Goal: Transaction & Acquisition: Purchase product/service

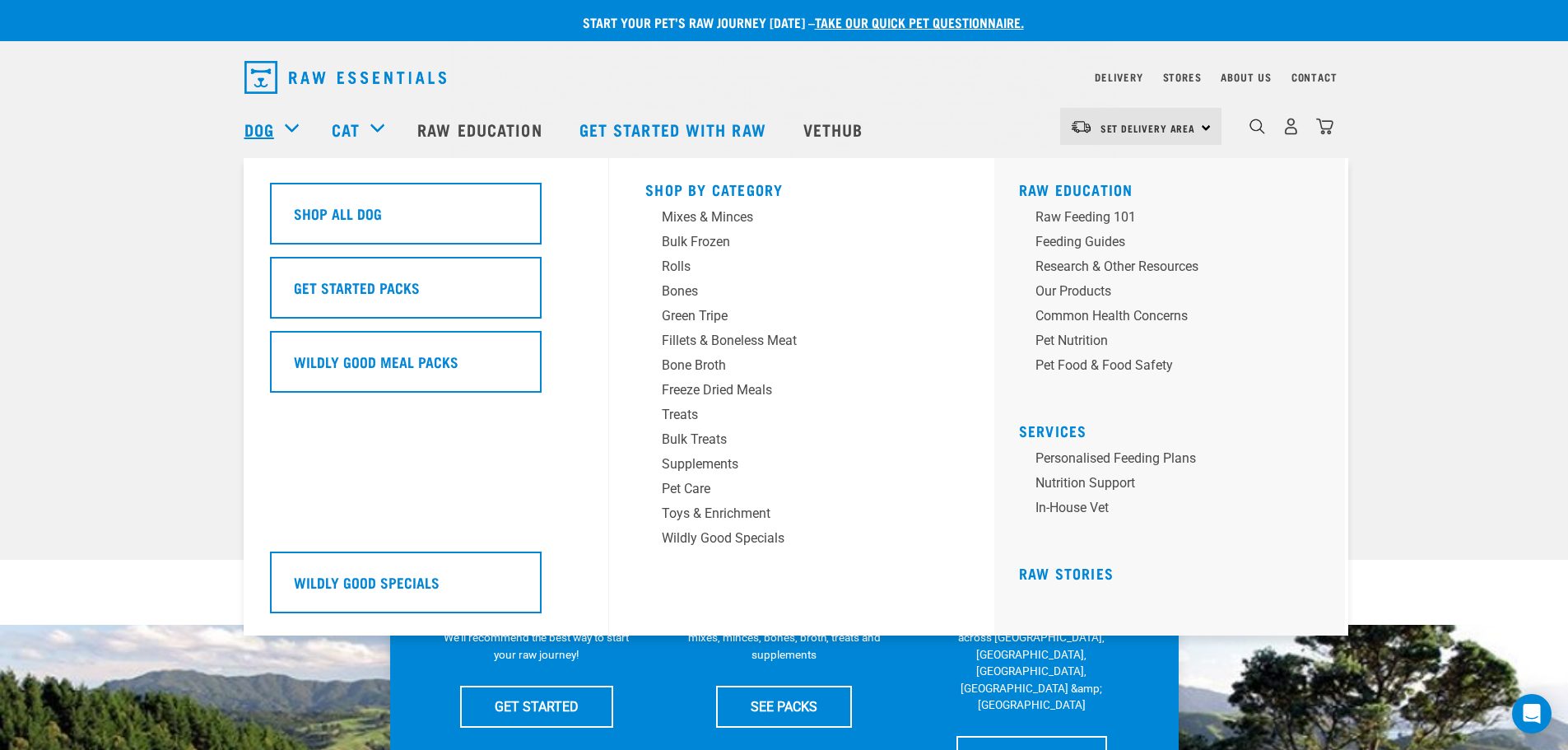
click at [263, 120] on link "Dog" at bounding box center [259, 129] width 29 height 25
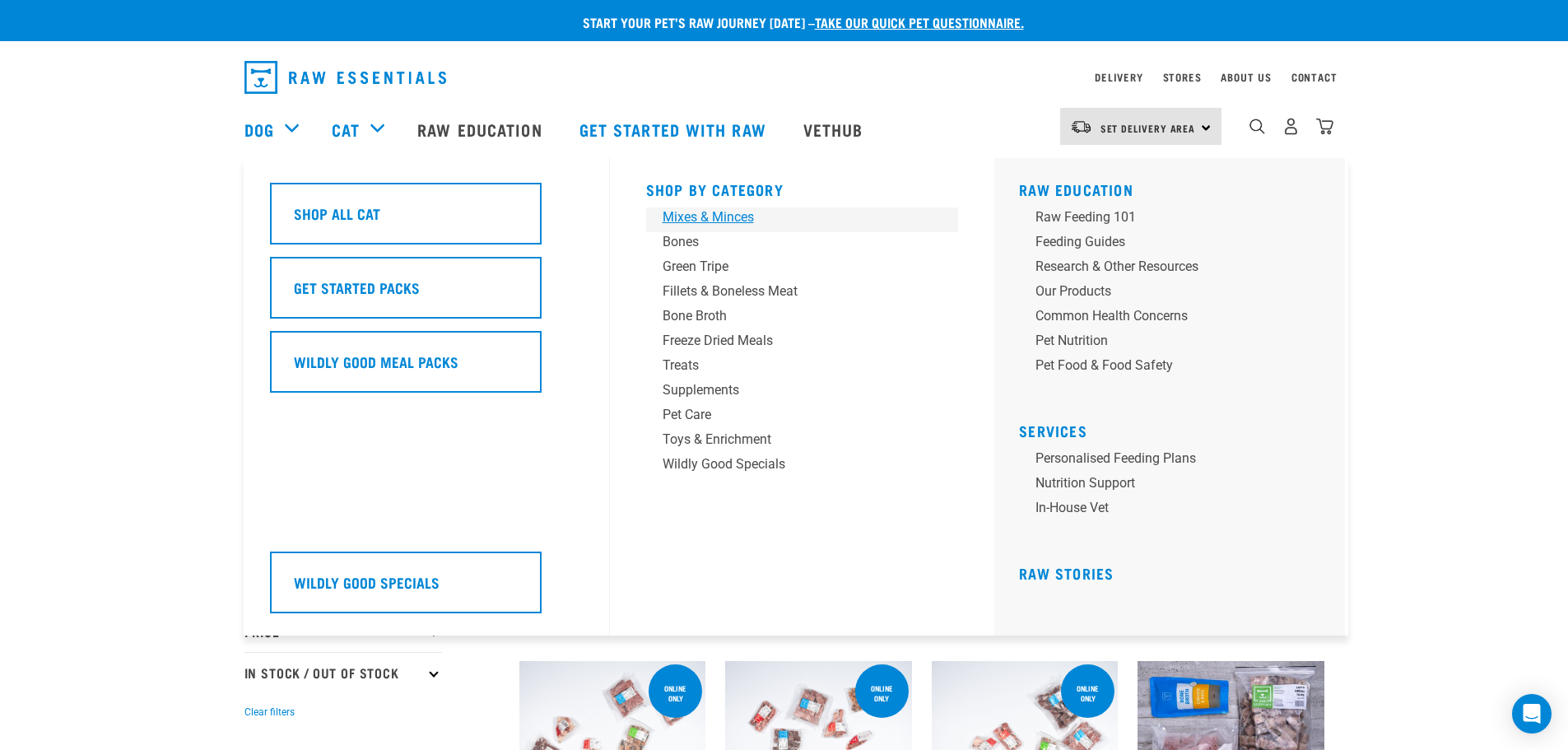
click at [726, 217] on div "Mixes & Minces" at bounding box center [791, 217] width 257 height 20
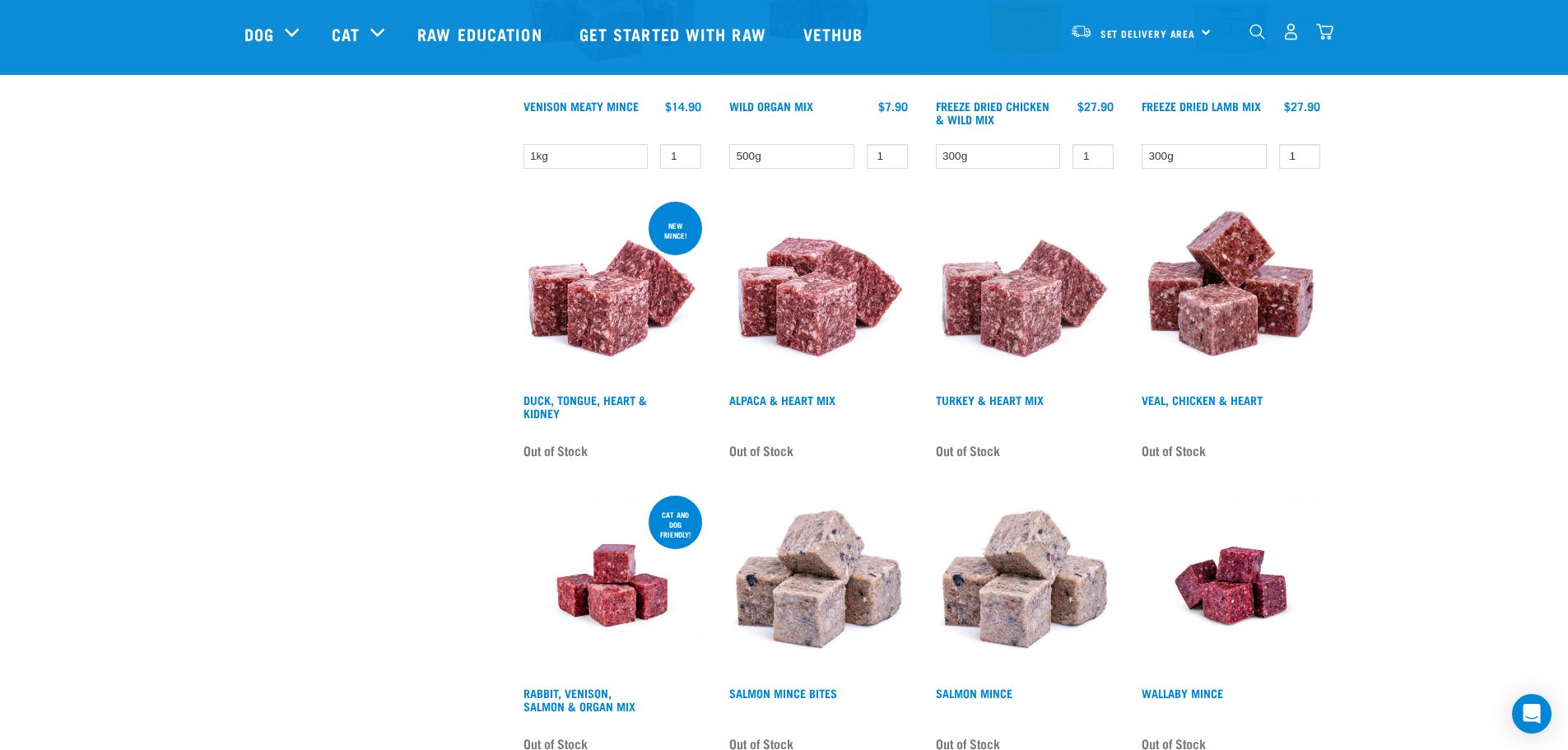
scroll to position [2059, 0]
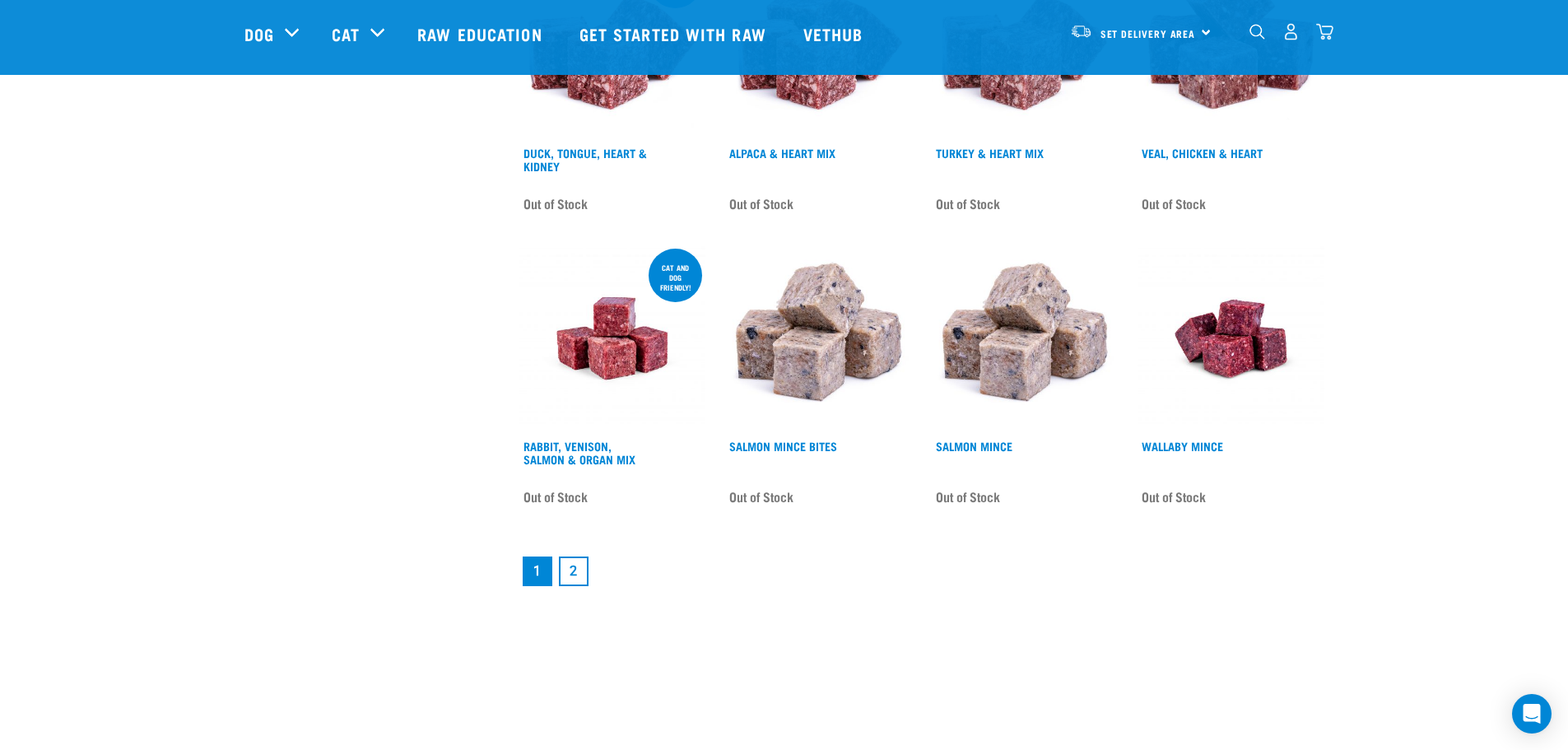
click at [572, 570] on link "2" at bounding box center [573, 571] width 29 height 29
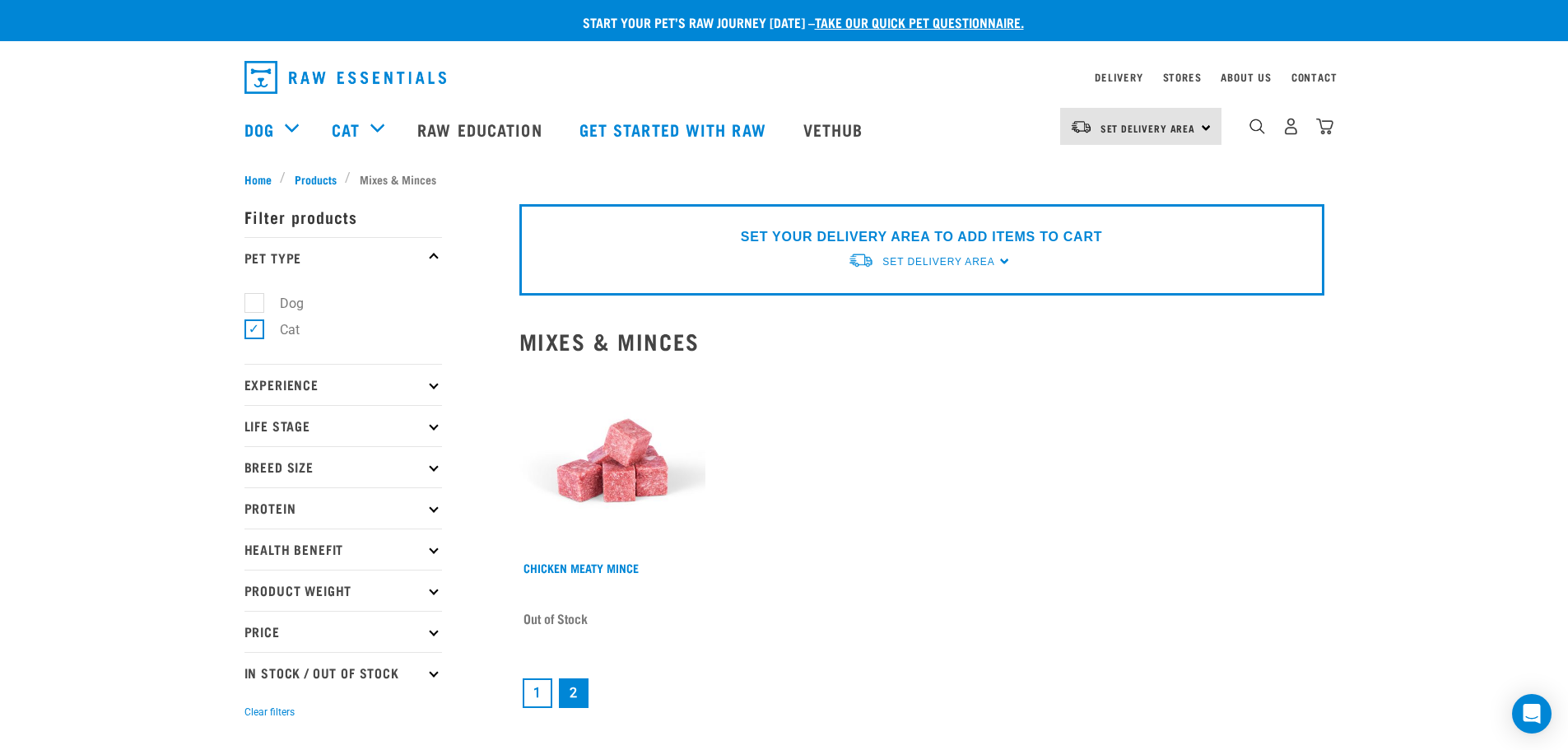
click at [535, 694] on link "1" at bounding box center [537, 693] width 29 height 29
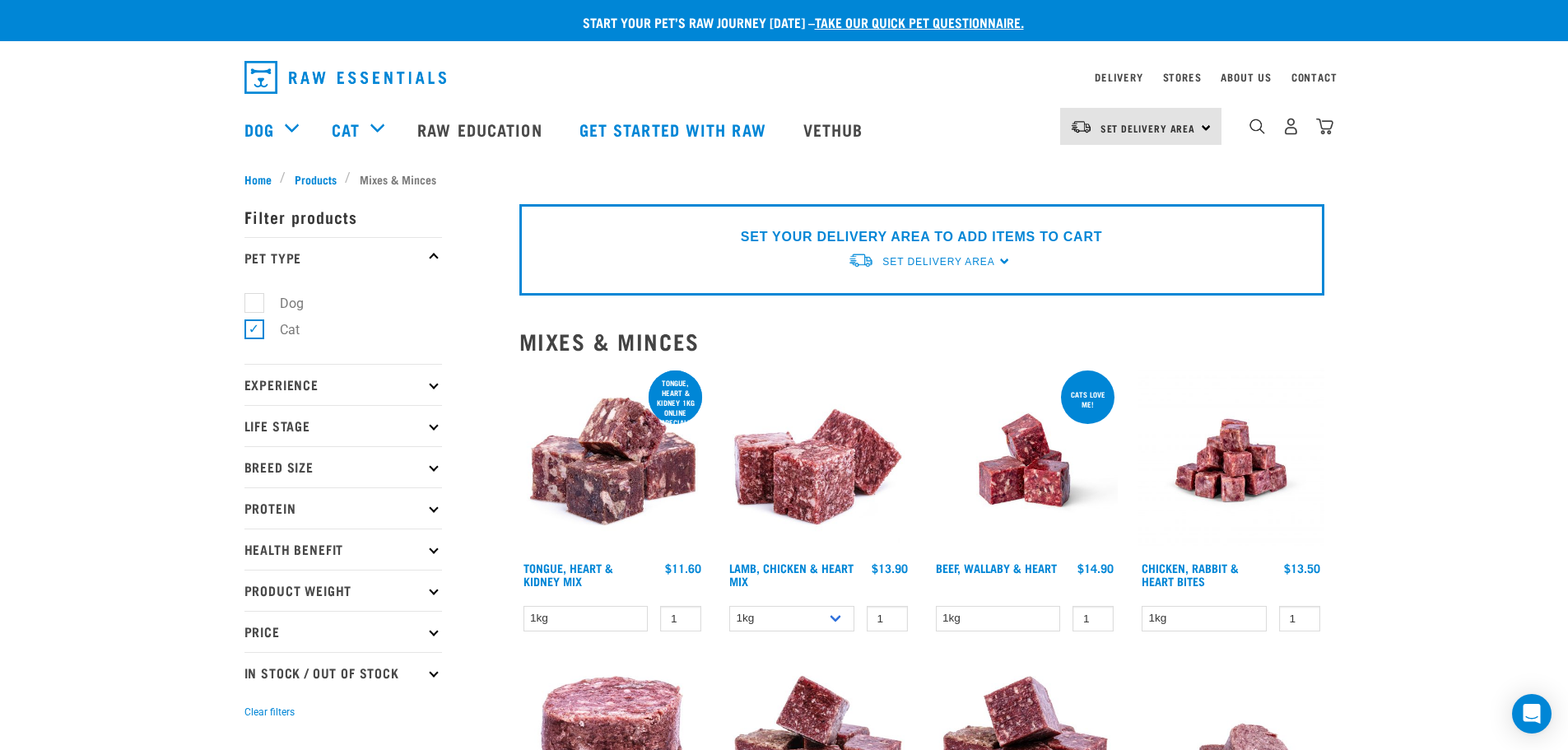
scroll to position [164, 0]
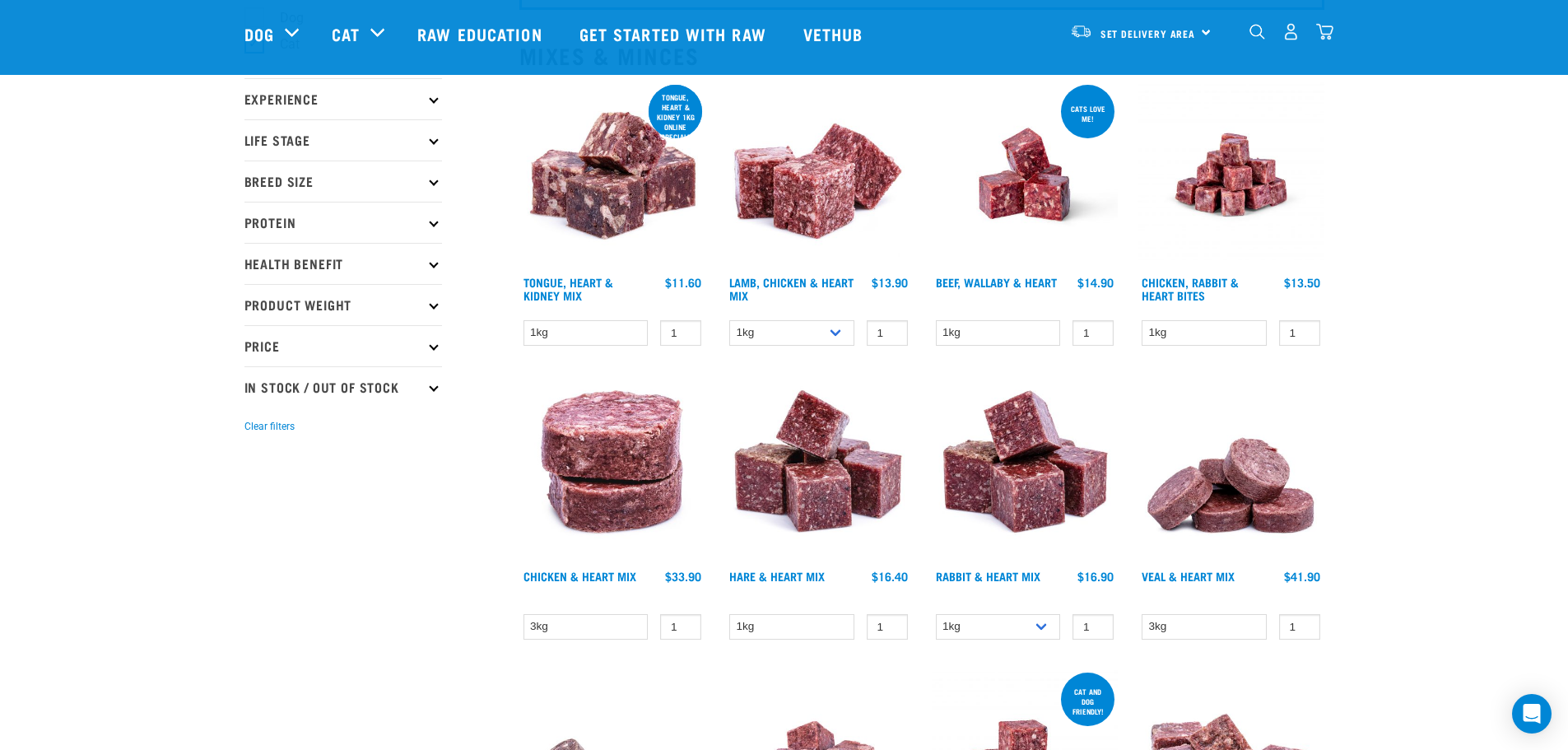
click at [1255, 29] on img "dropdown navigation" at bounding box center [1257, 32] width 16 height 16
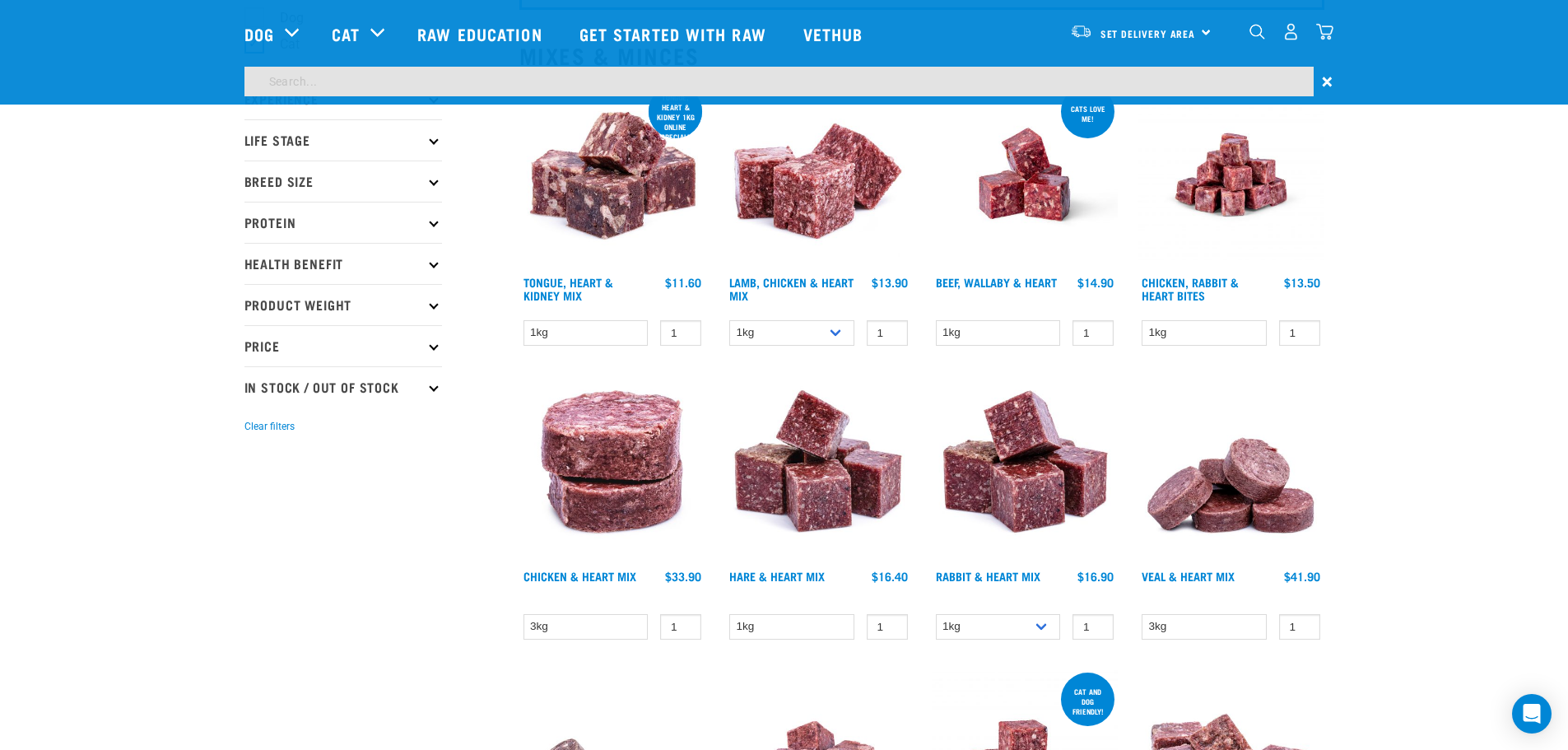
scroll to position [115, 0]
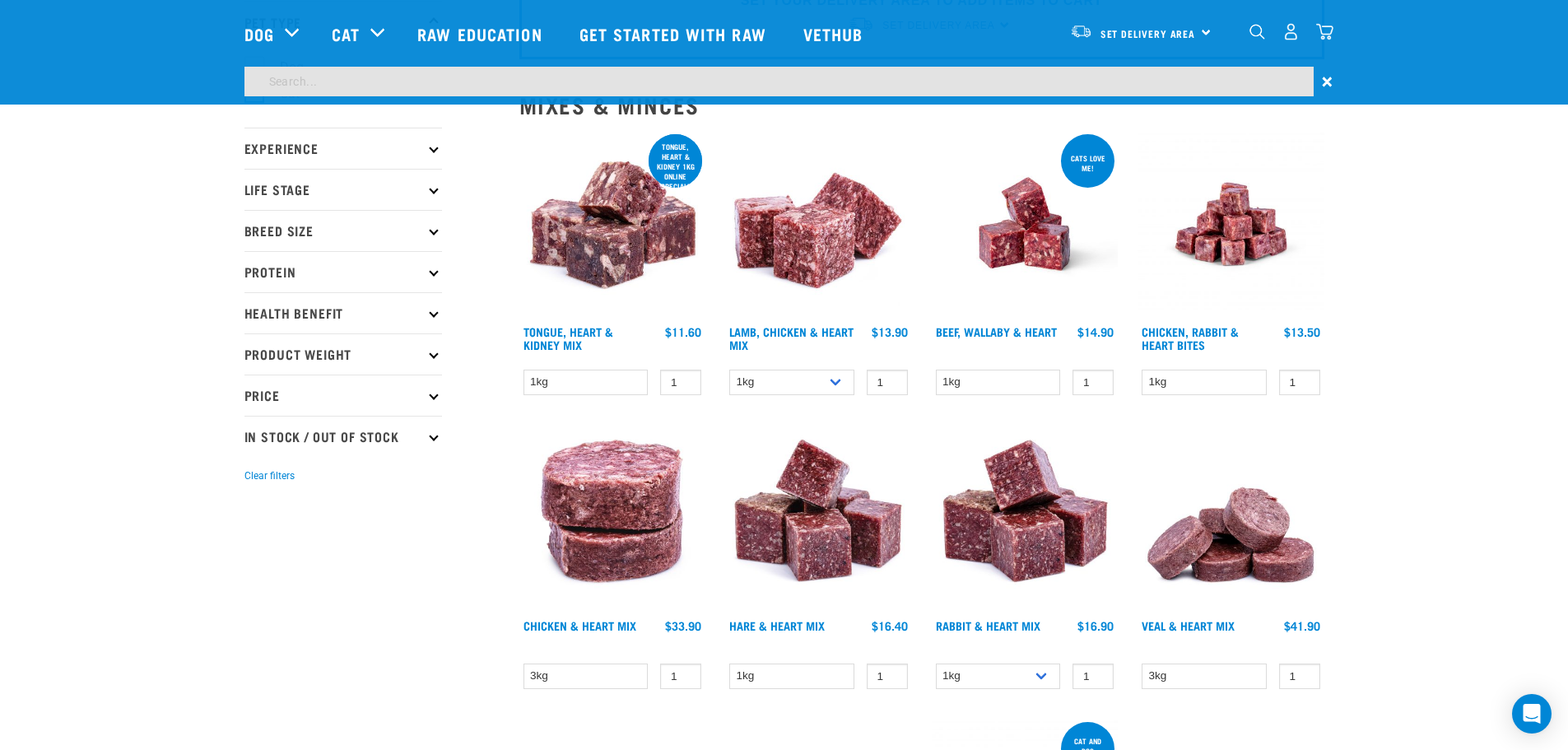
click at [314, 79] on input "search" at bounding box center [779, 81] width 1069 height 29
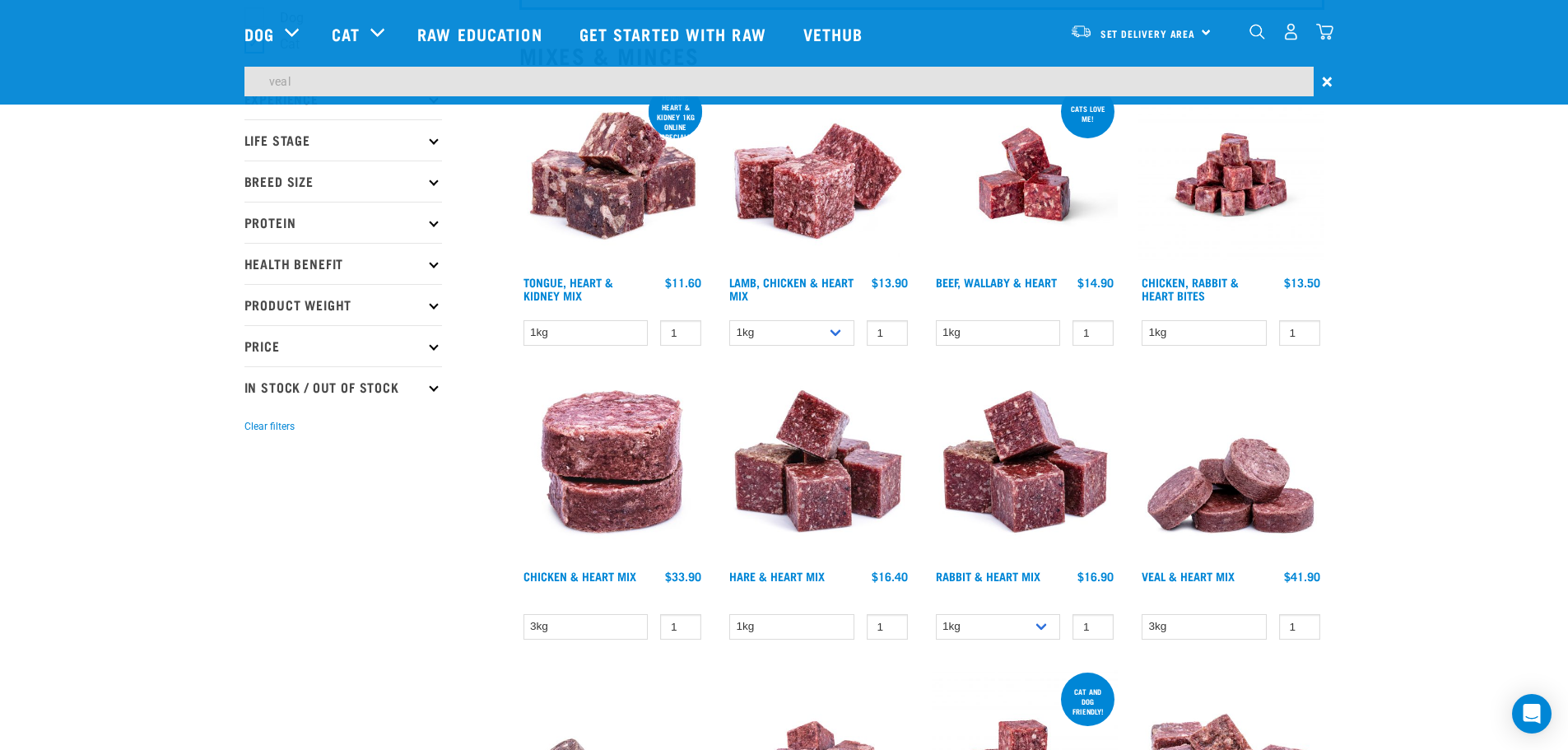
type input "veal"
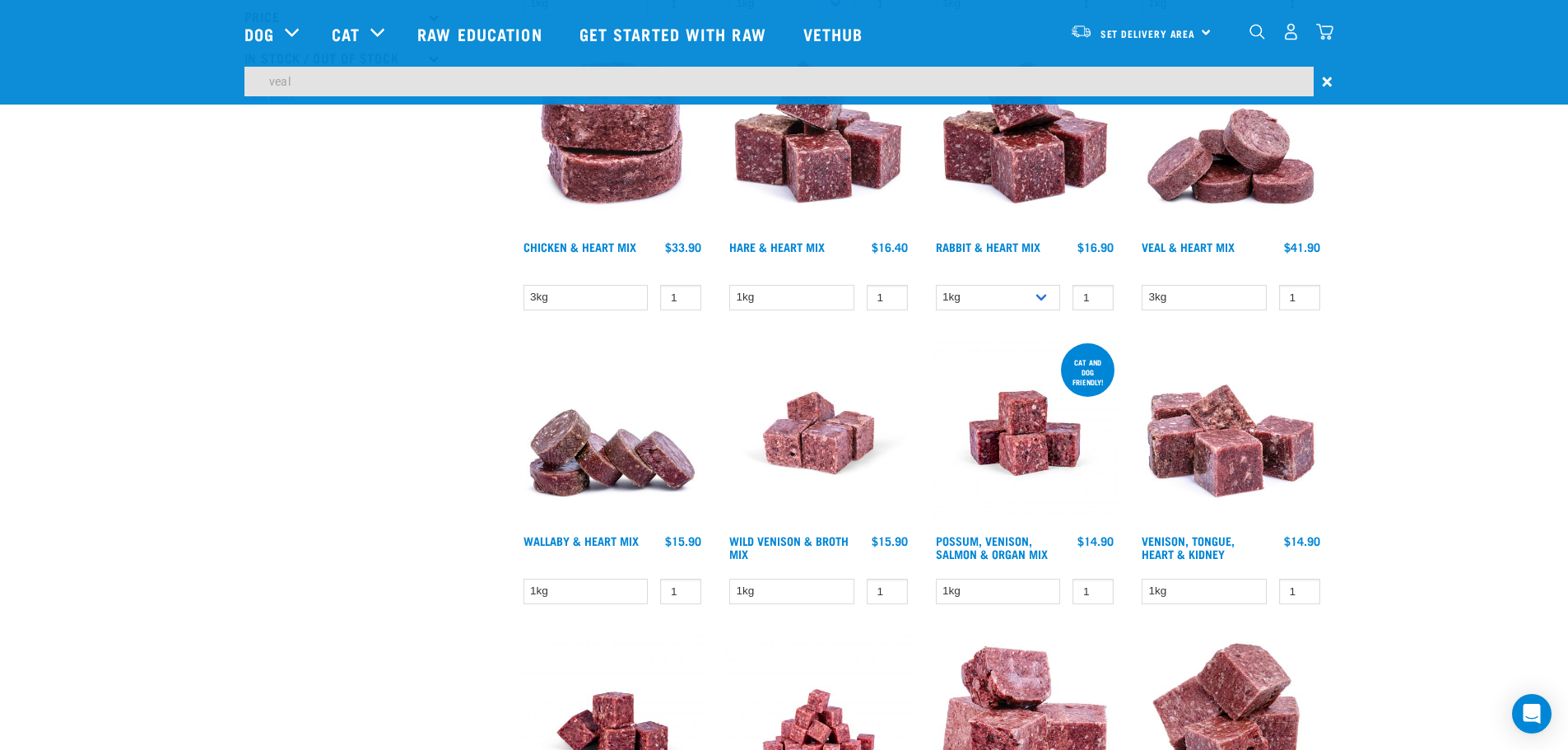
scroll to position [527, 0]
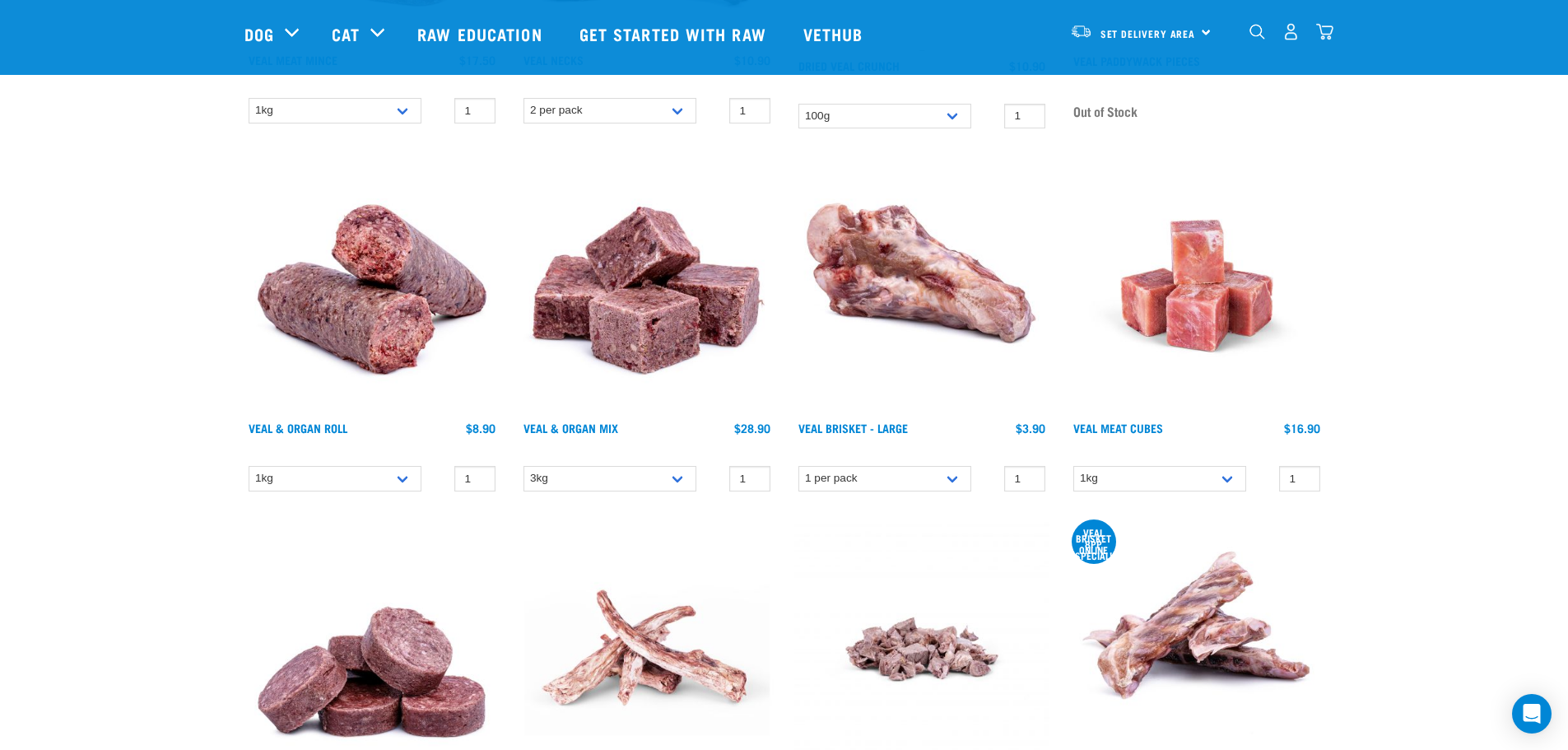
scroll to position [988, 0]
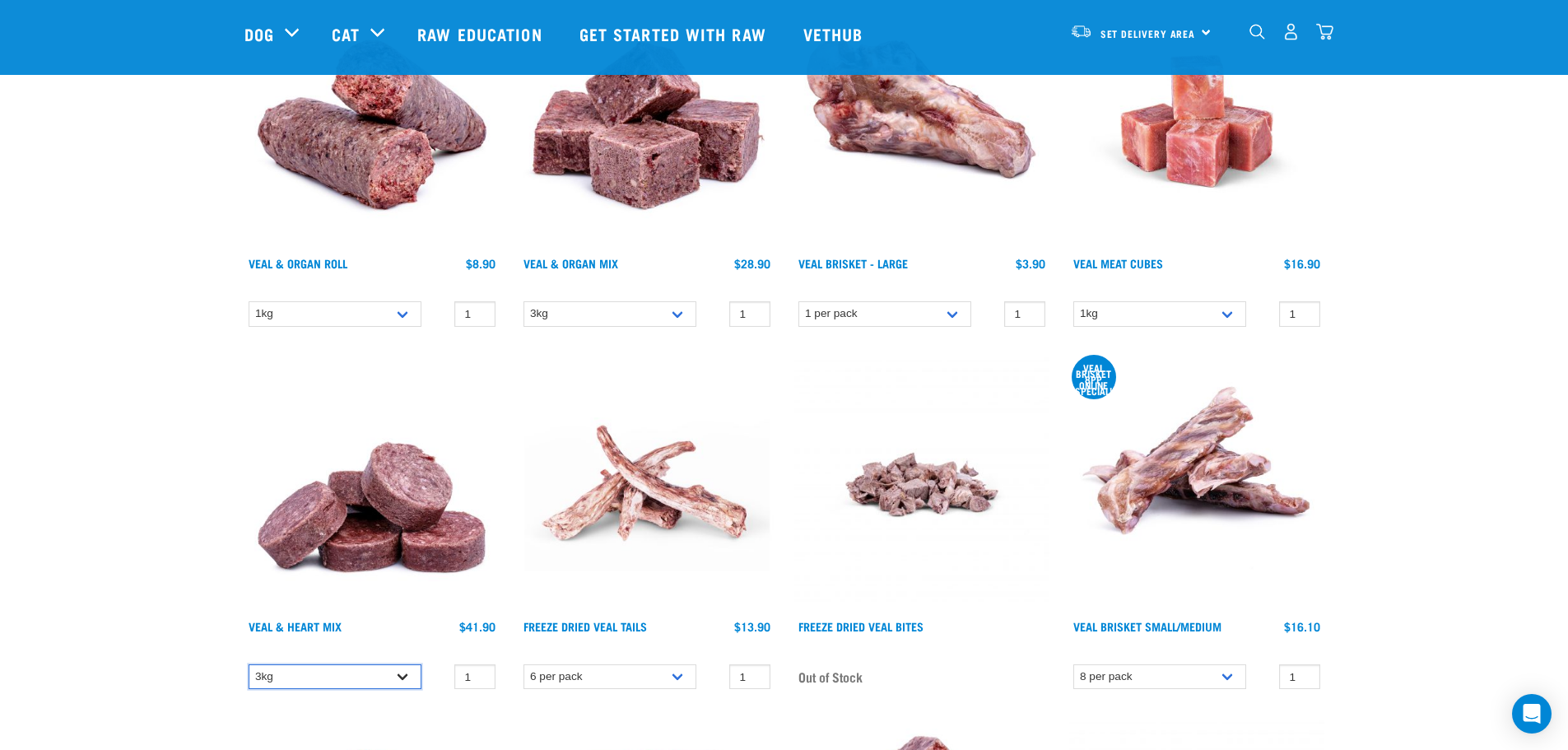
click at [404, 677] on select "3kg" at bounding box center [336, 677] width 173 height 26
click at [404, 676] on select "3kg" at bounding box center [336, 677] width 173 height 26
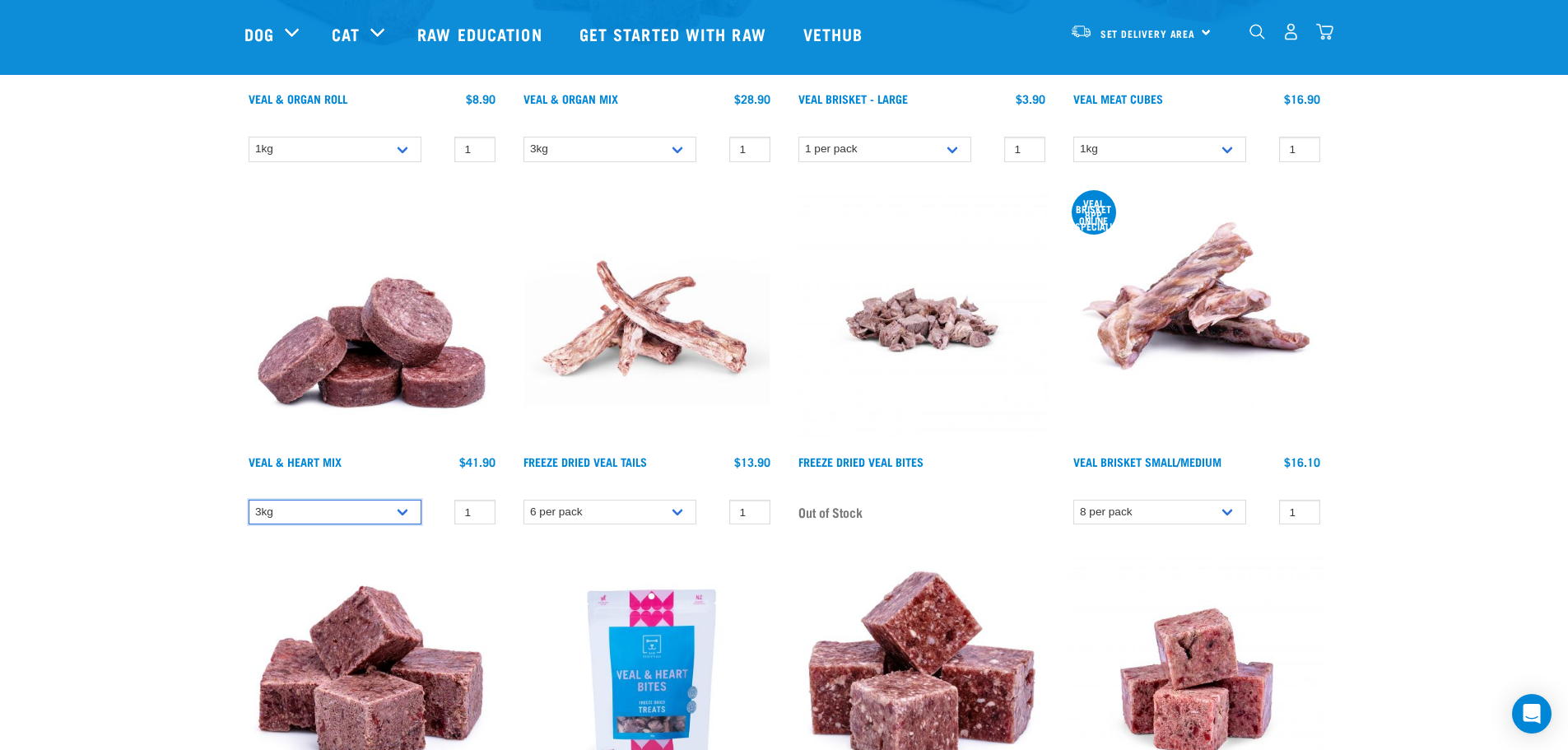
scroll to position [1318, 0]
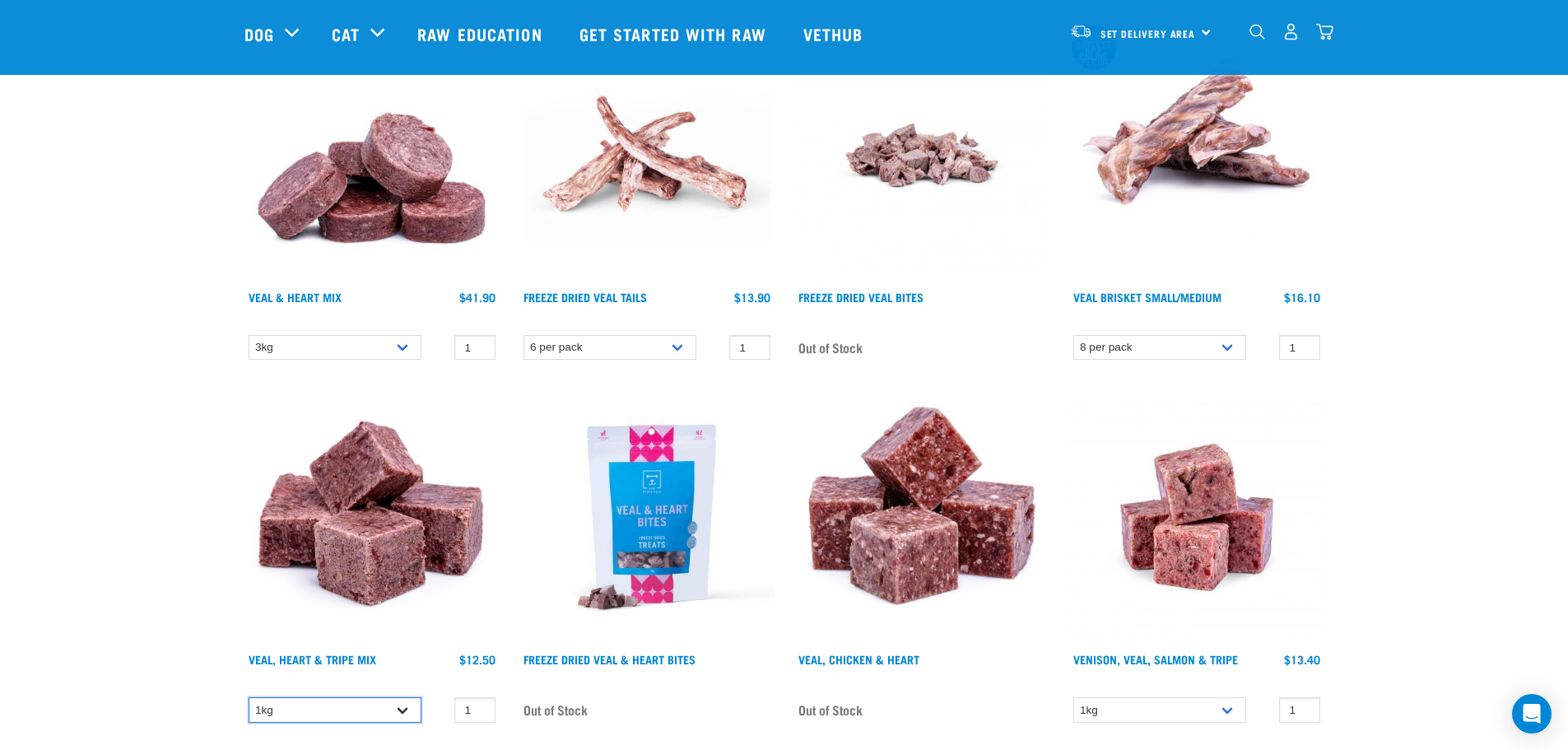
click at [404, 712] on select "1kg 3kg" at bounding box center [336, 710] width 173 height 26
select select "755"
click at [249, 697] on select "1kg 3kg" at bounding box center [336, 710] width 173 height 26
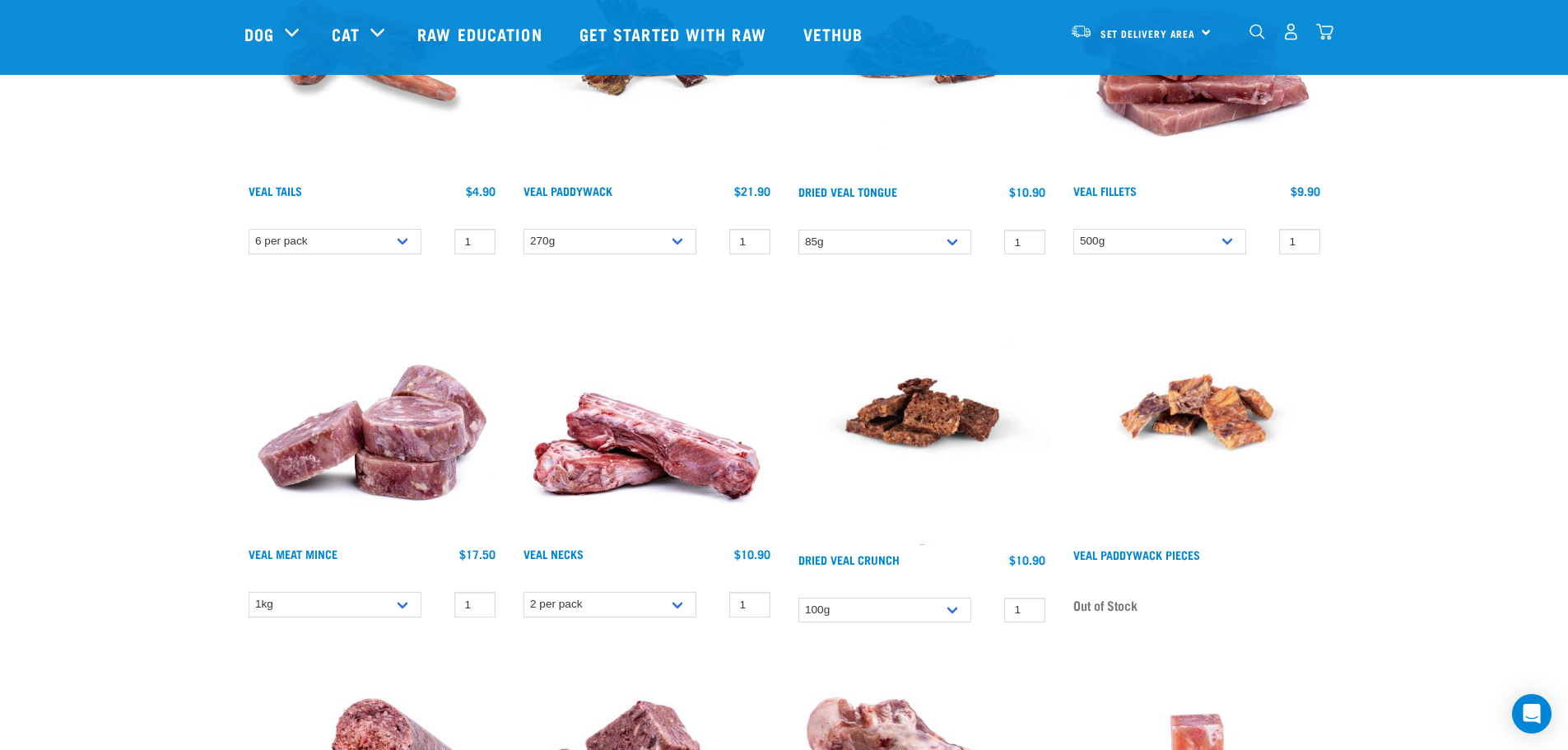
scroll to position [0, 0]
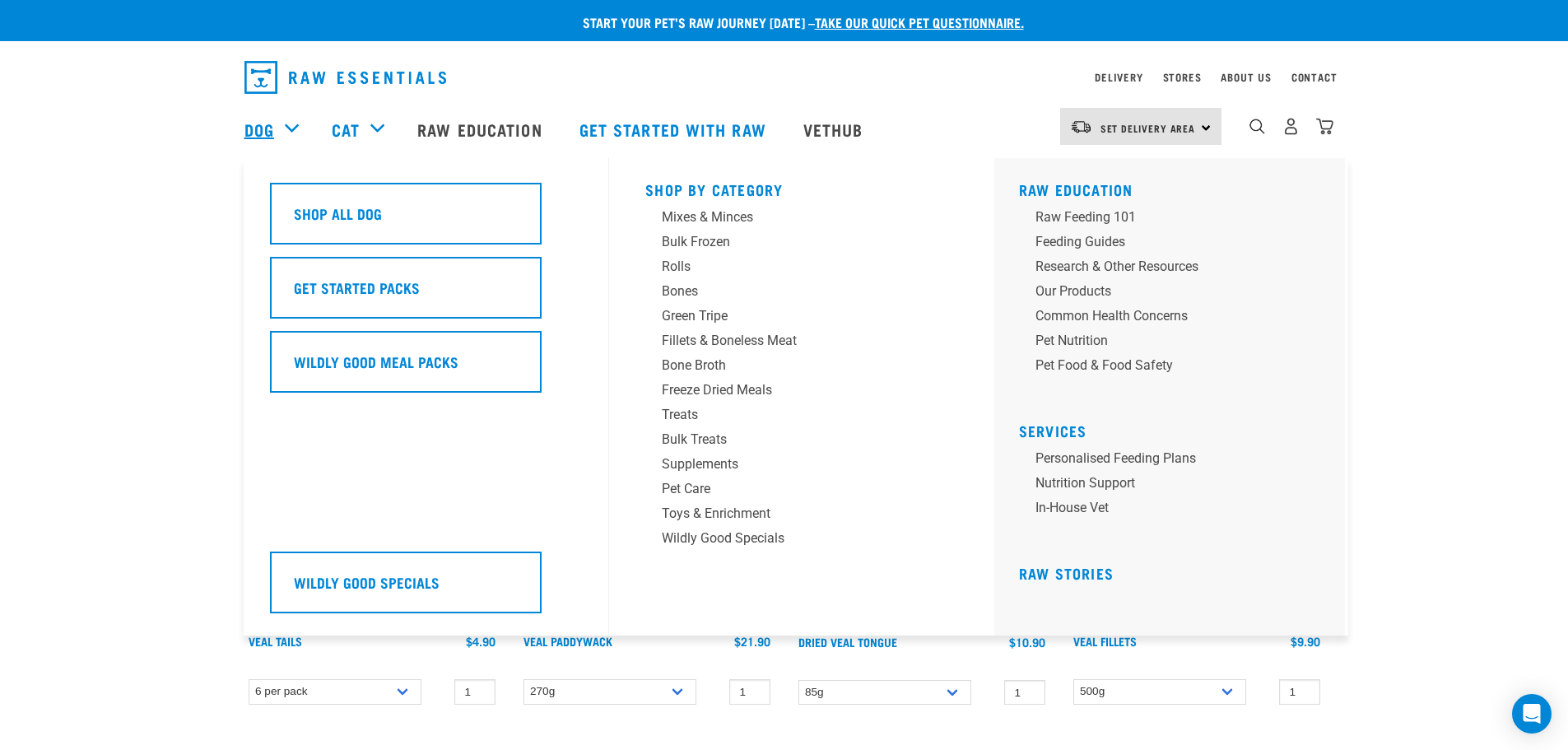
click at [266, 134] on link "Dog" at bounding box center [259, 129] width 29 height 25
click at [719, 436] on div "Bulk Treats" at bounding box center [791, 439] width 257 height 20
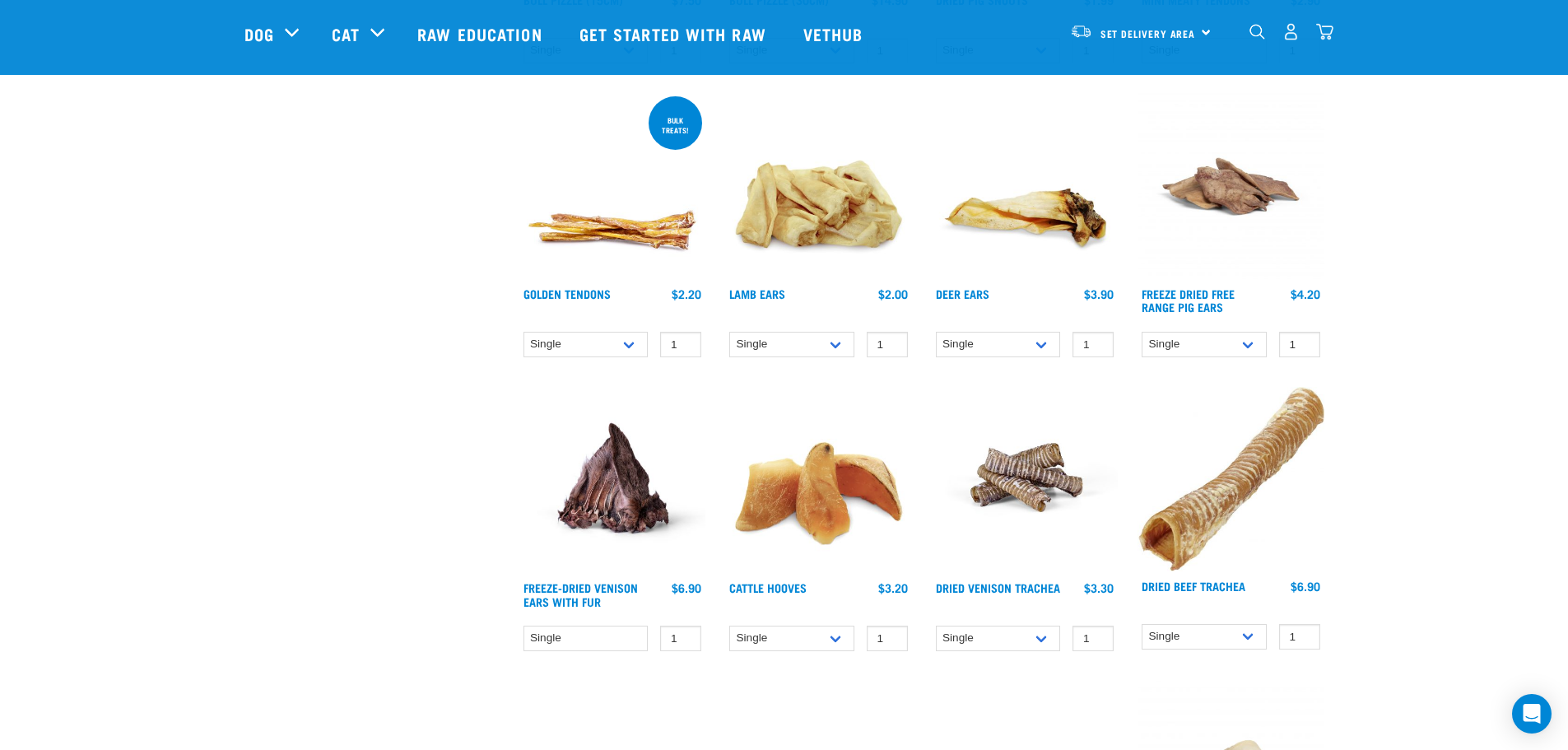
scroll to position [659, 0]
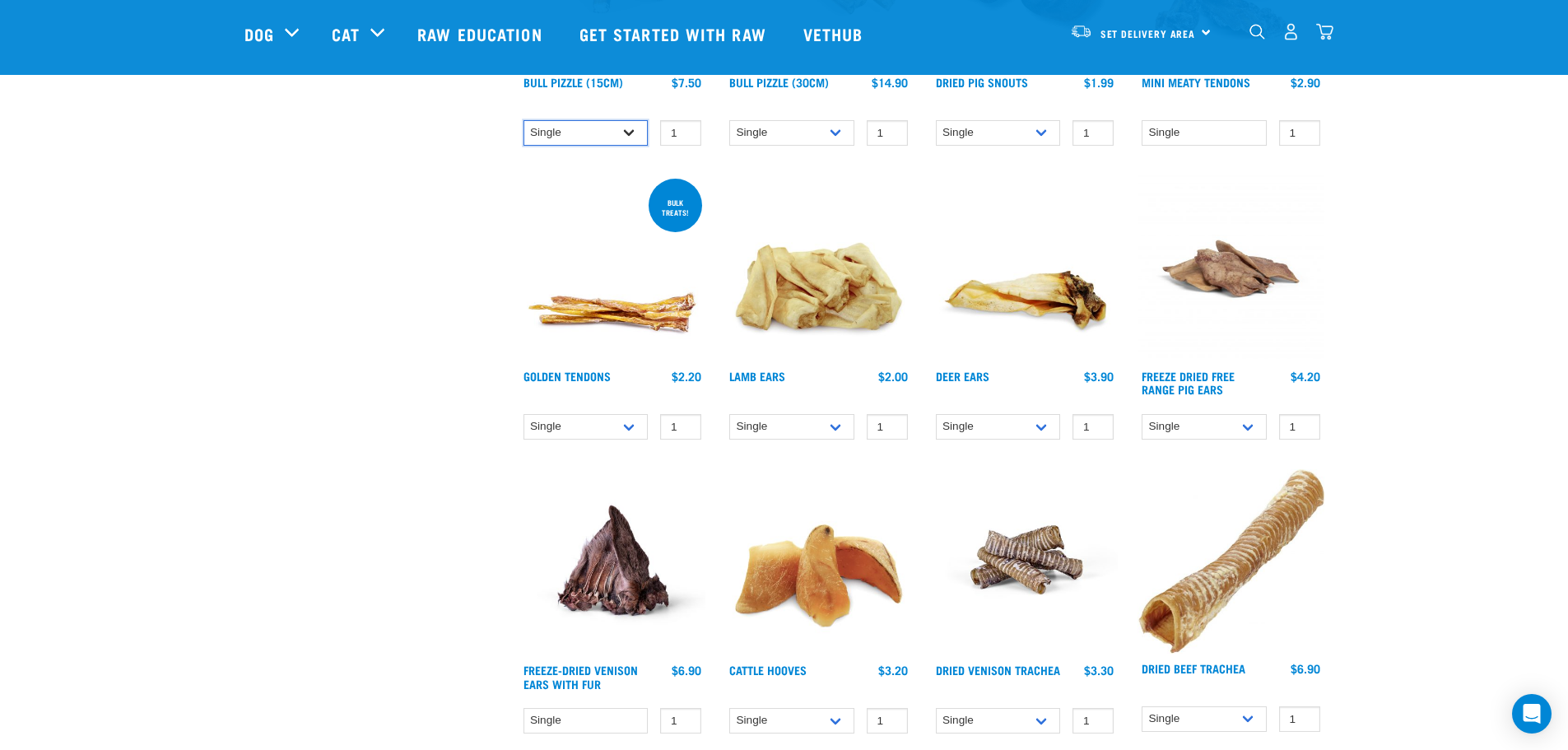
click at [630, 129] on select "Single 10 per pack 25 per pack" at bounding box center [586, 133] width 125 height 26
select select "443099"
click at [524, 121] on select "Single 10 per pack 25 per pack" at bounding box center [586, 133] width 125 height 26
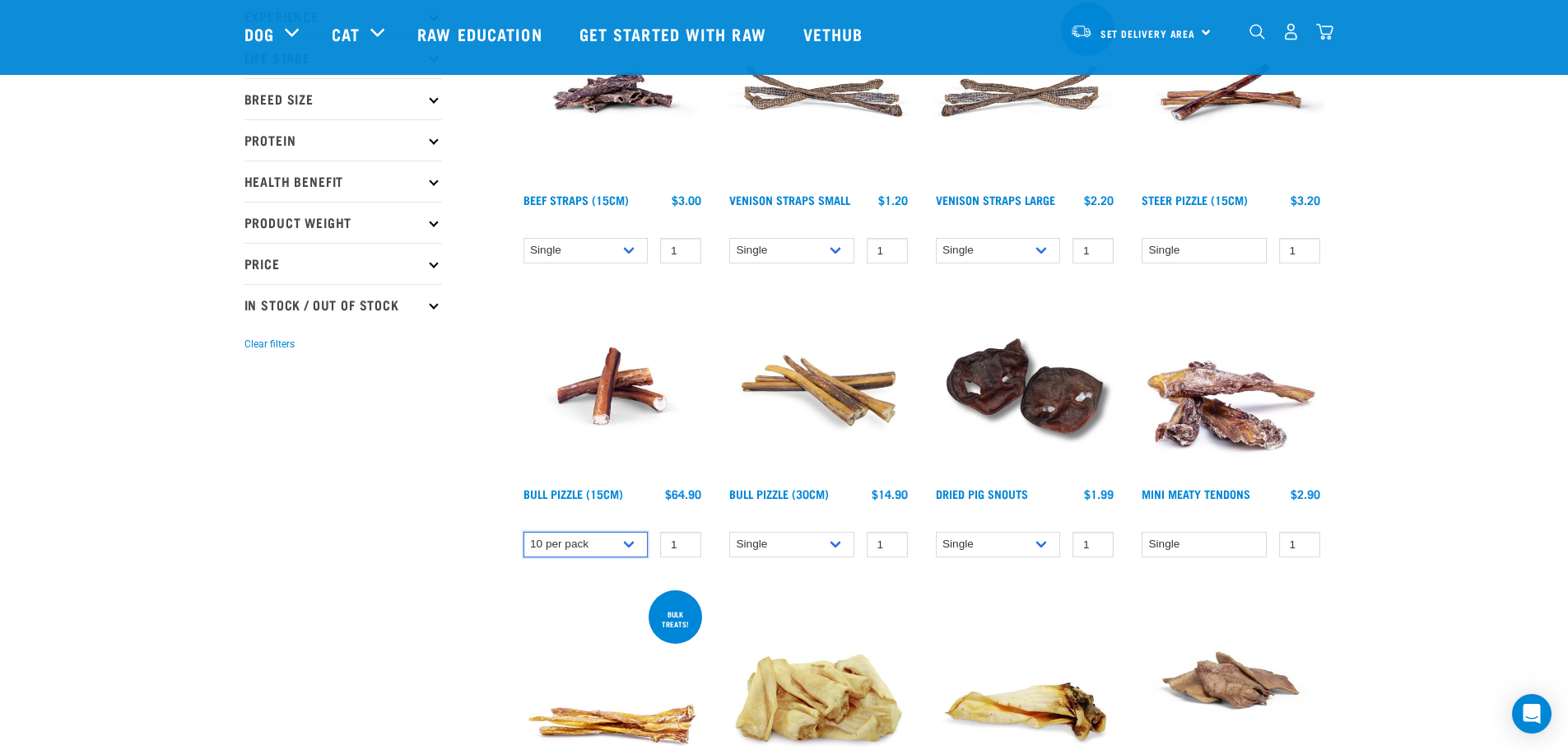
scroll to position [164, 0]
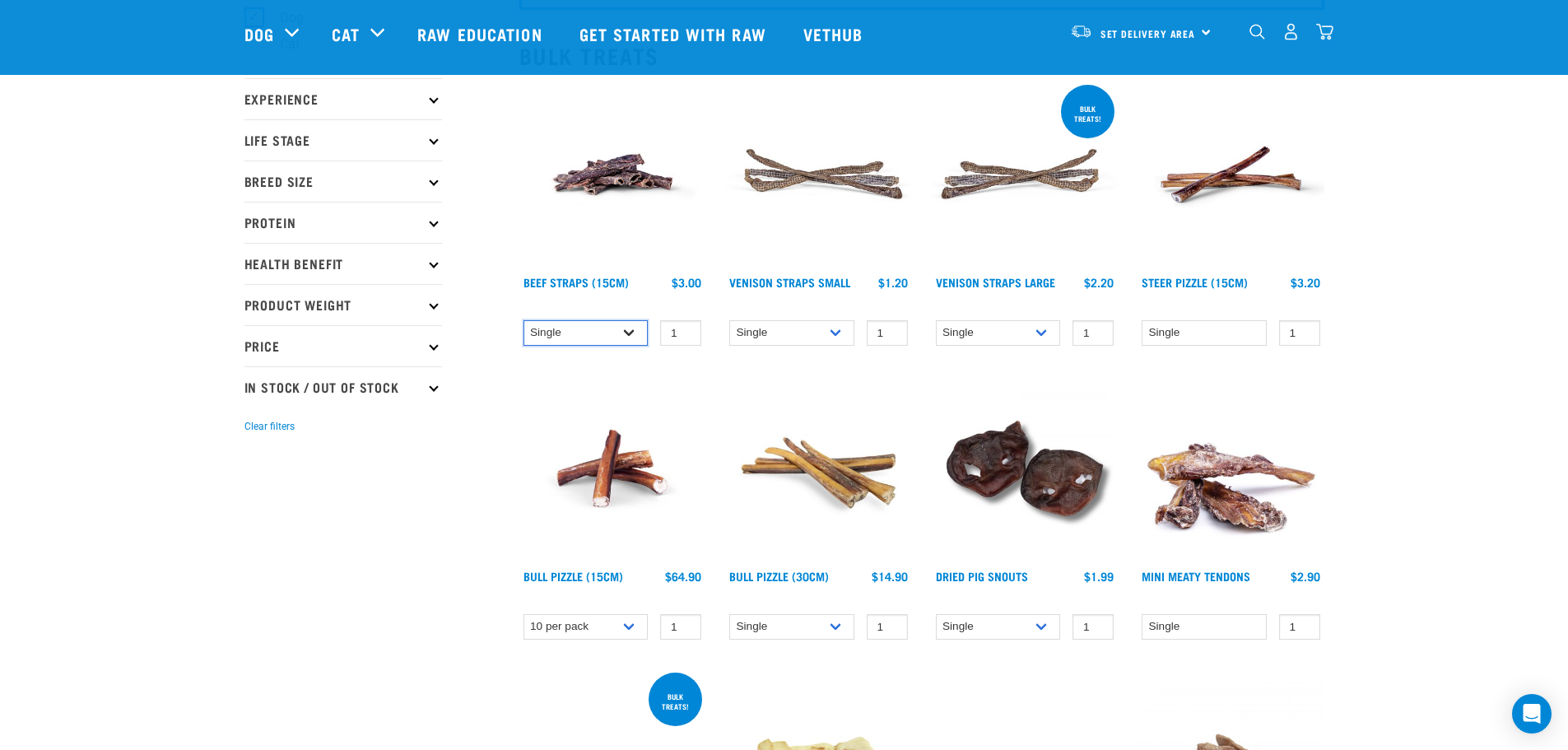
click at [630, 328] on select "Single 6 per pack 25 per pack" at bounding box center [586, 333] width 125 height 26
select select "15447"
click at [524, 321] on select "Single 6 per pack 25 per pack" at bounding box center [586, 333] width 125 height 26
click at [835, 332] on select "Single 25 per pack (bulk) 50 per pack (bulk)" at bounding box center [792, 333] width 125 height 26
select select "337205"
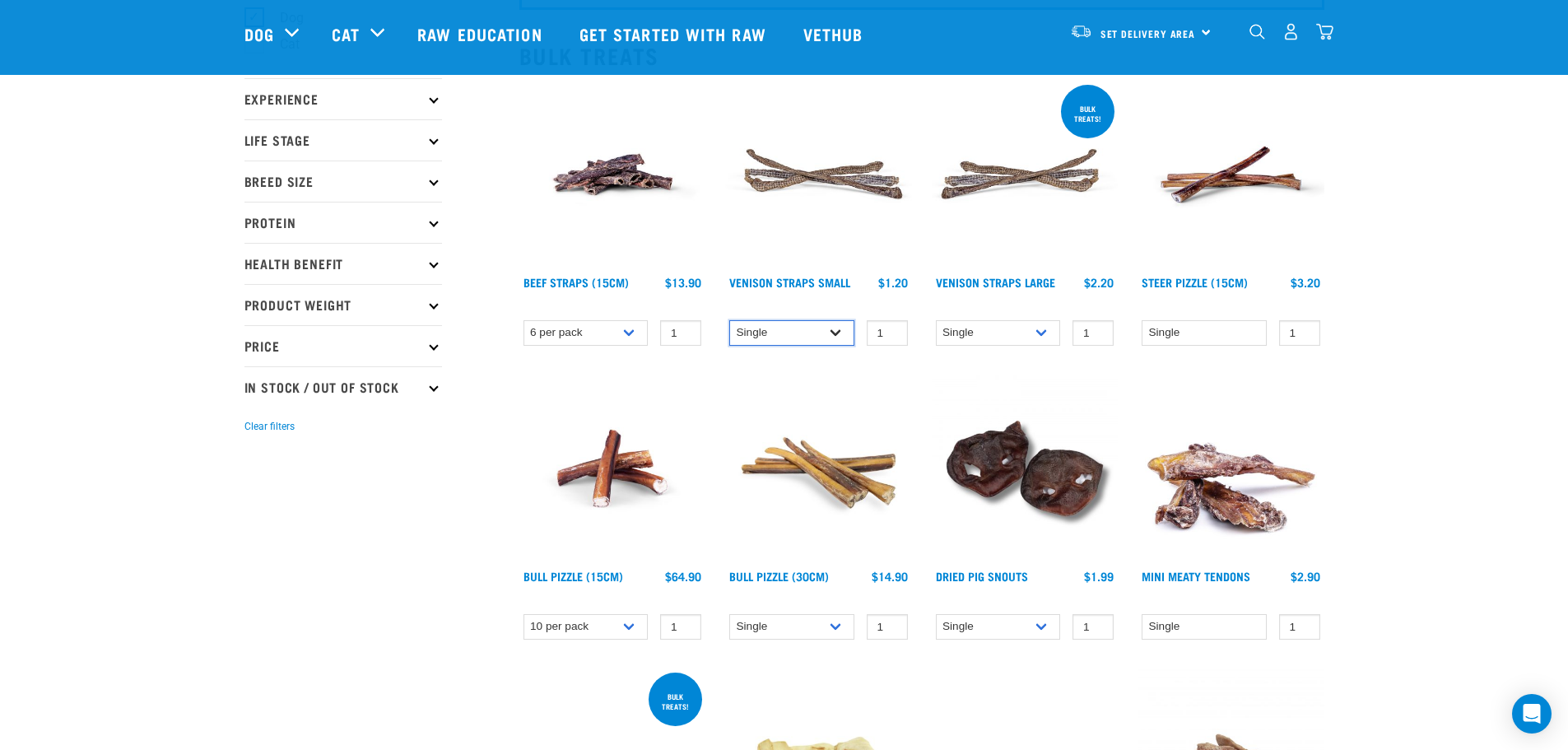
click at [729, 321] on select "Single 25 per pack (bulk) 50 per pack (bulk)" at bounding box center [792, 333] width 125 height 26
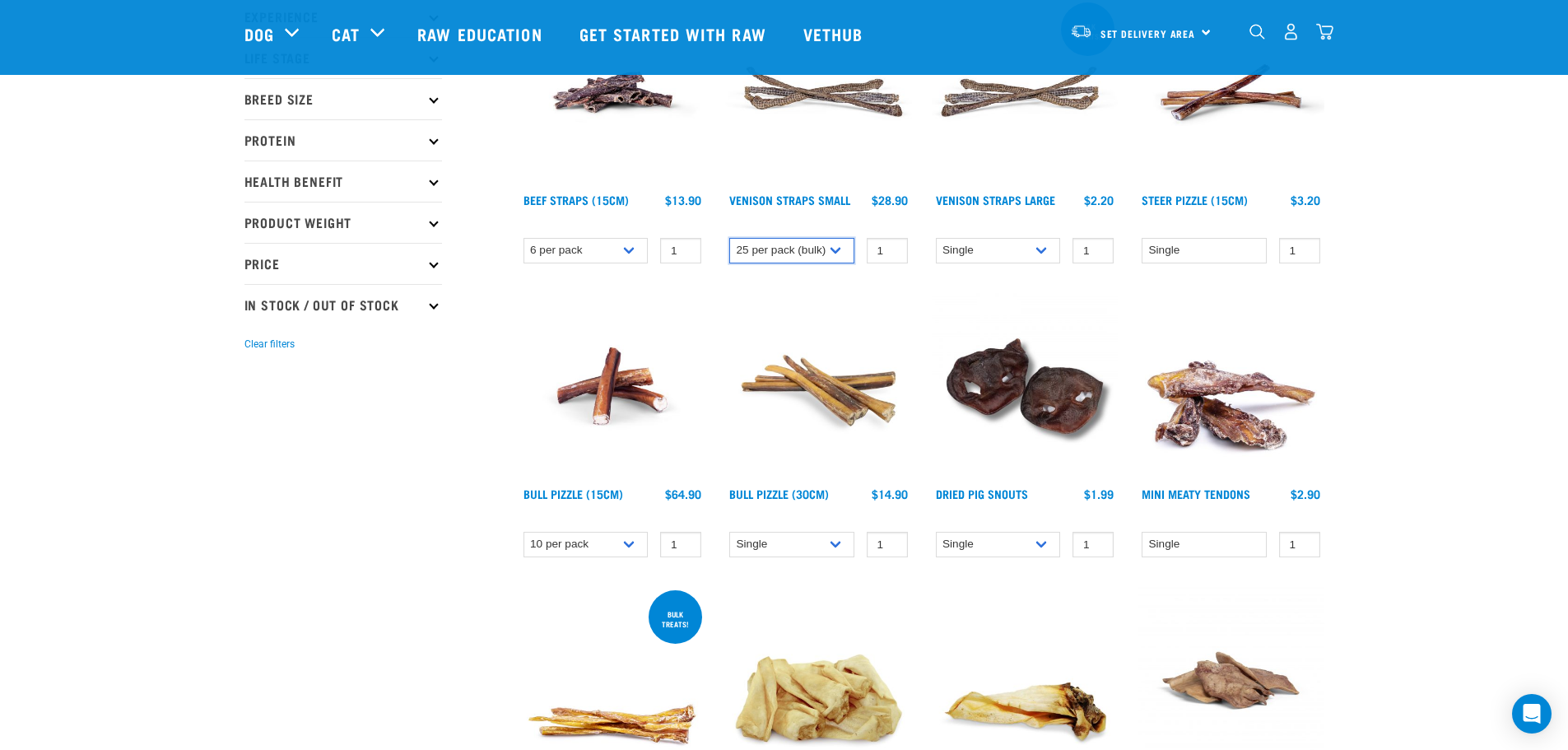
scroll to position [0, 0]
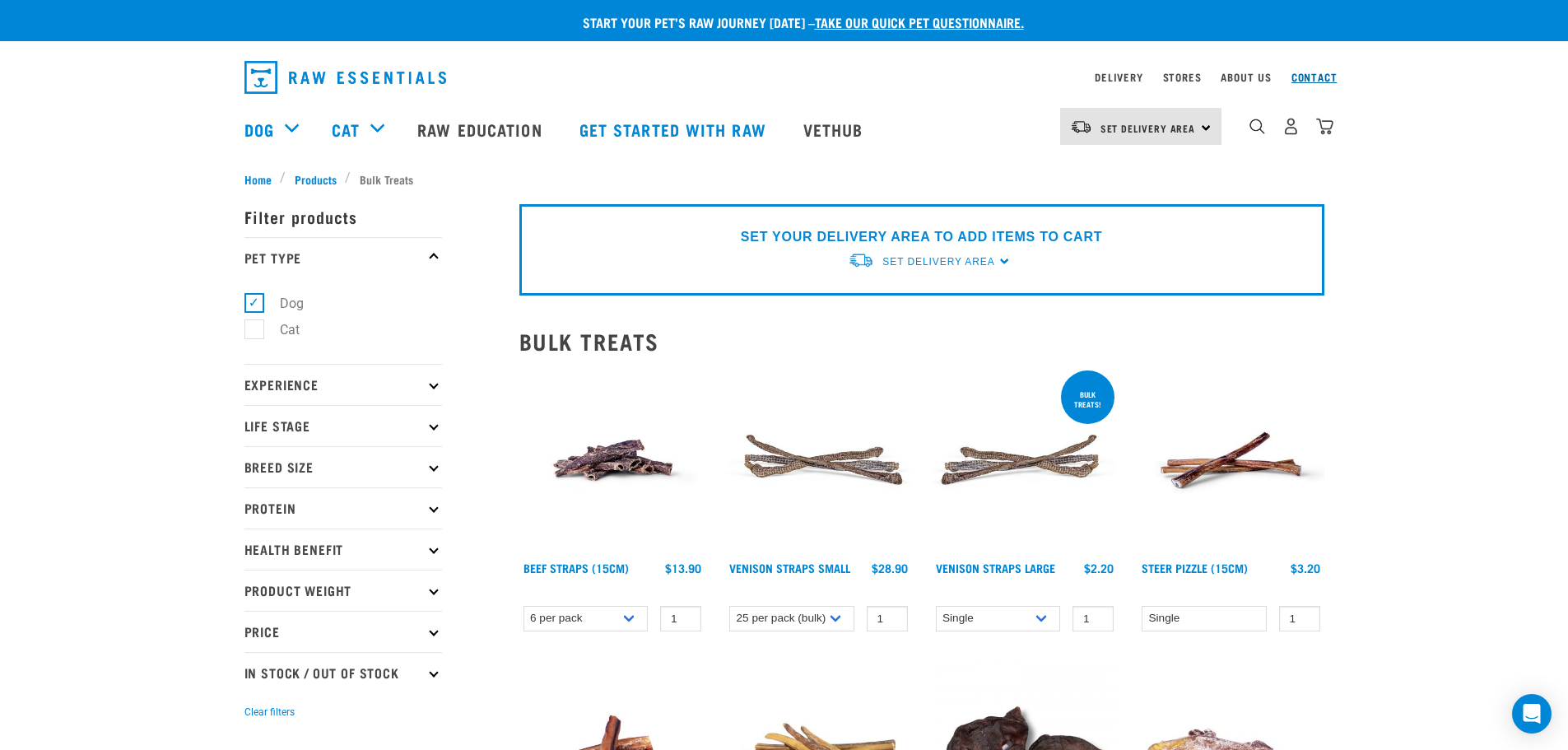
click at [1315, 79] on link "Contact" at bounding box center [1315, 77] width 46 height 5
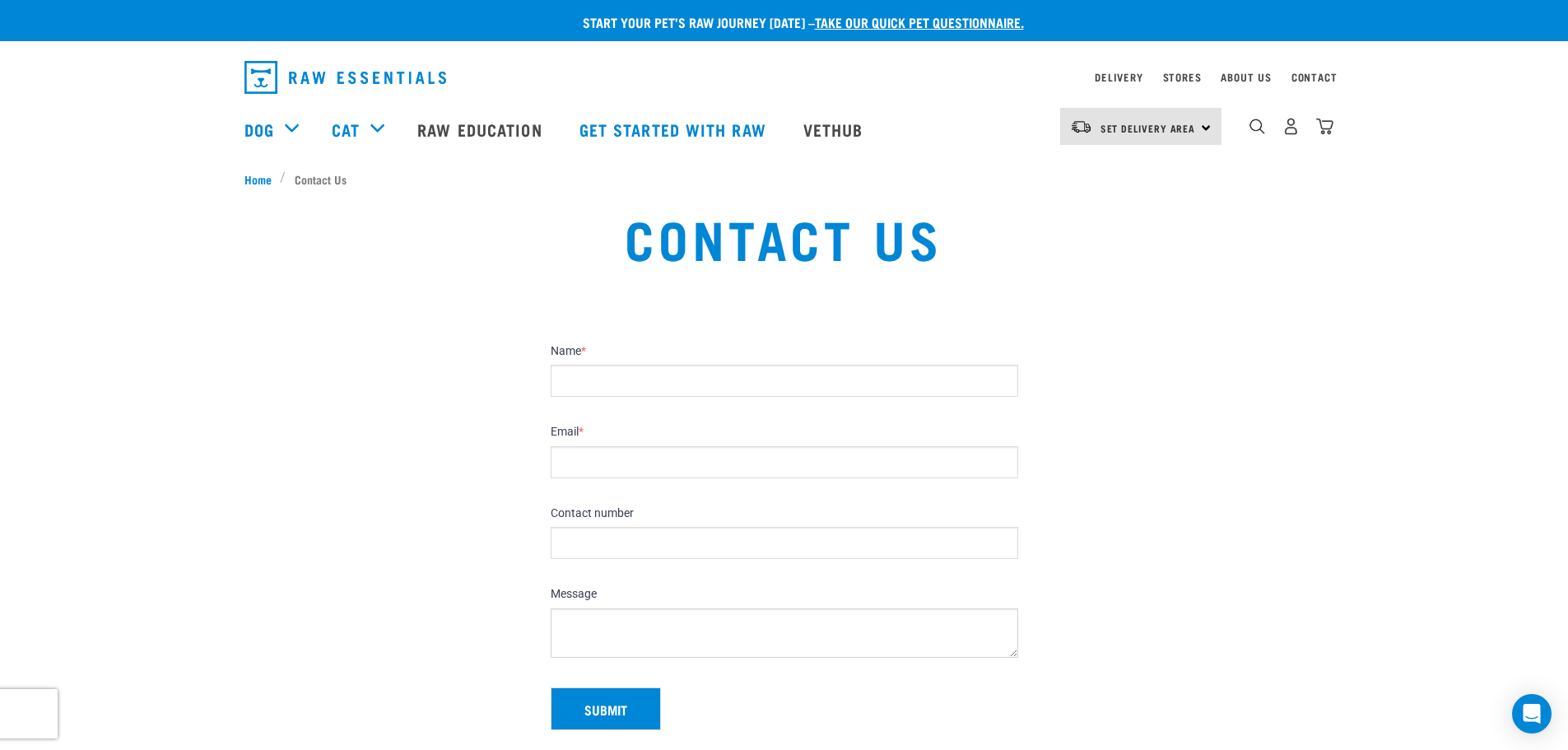
click at [311, 186] on li "Contact Us" at bounding box center [318, 179] width 75 height 17
click at [328, 185] on li "Contact Us" at bounding box center [318, 179] width 75 height 17
click at [328, 182] on li "Contact Us" at bounding box center [318, 179] width 75 height 17
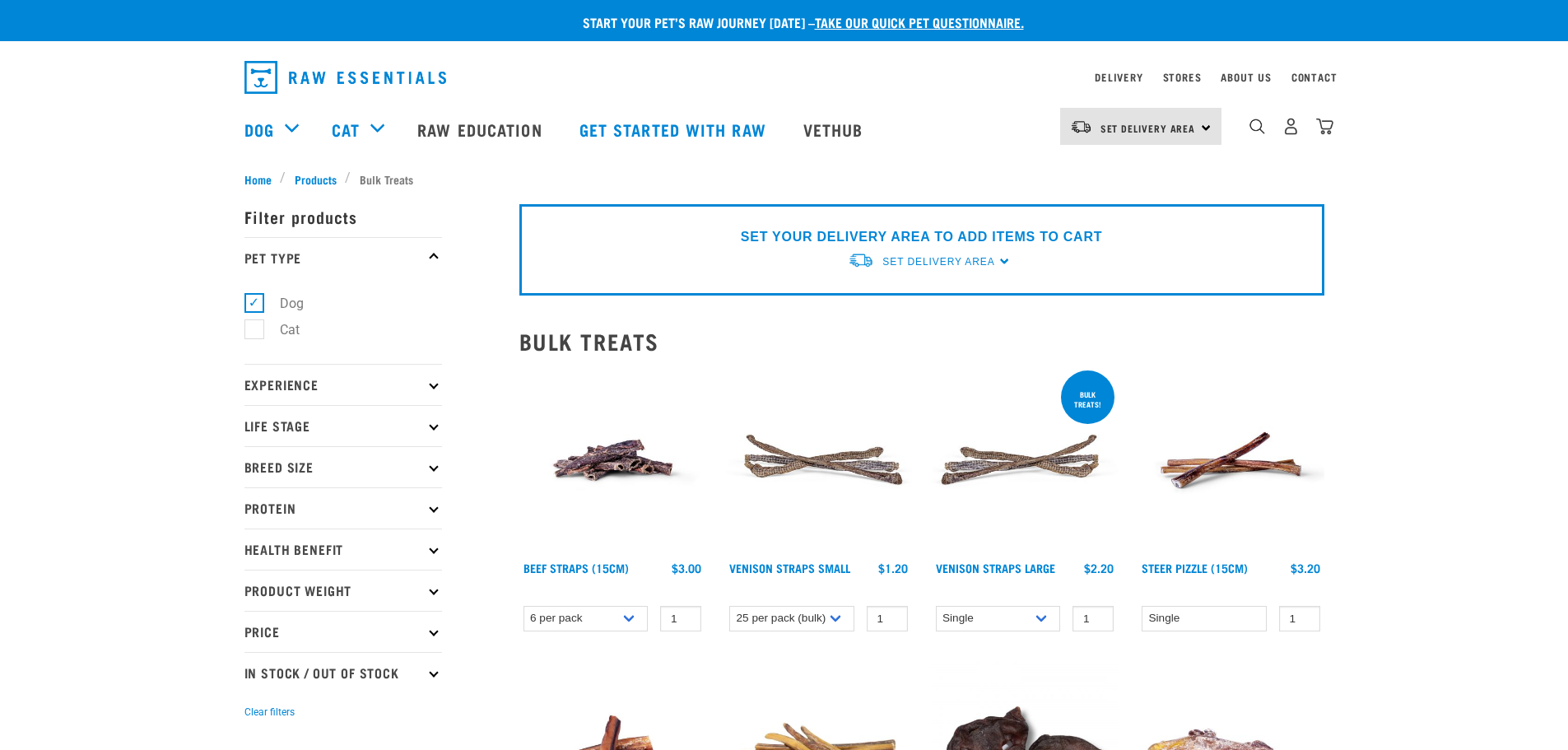
select select "15447"
select select "337205"
select select "443099"
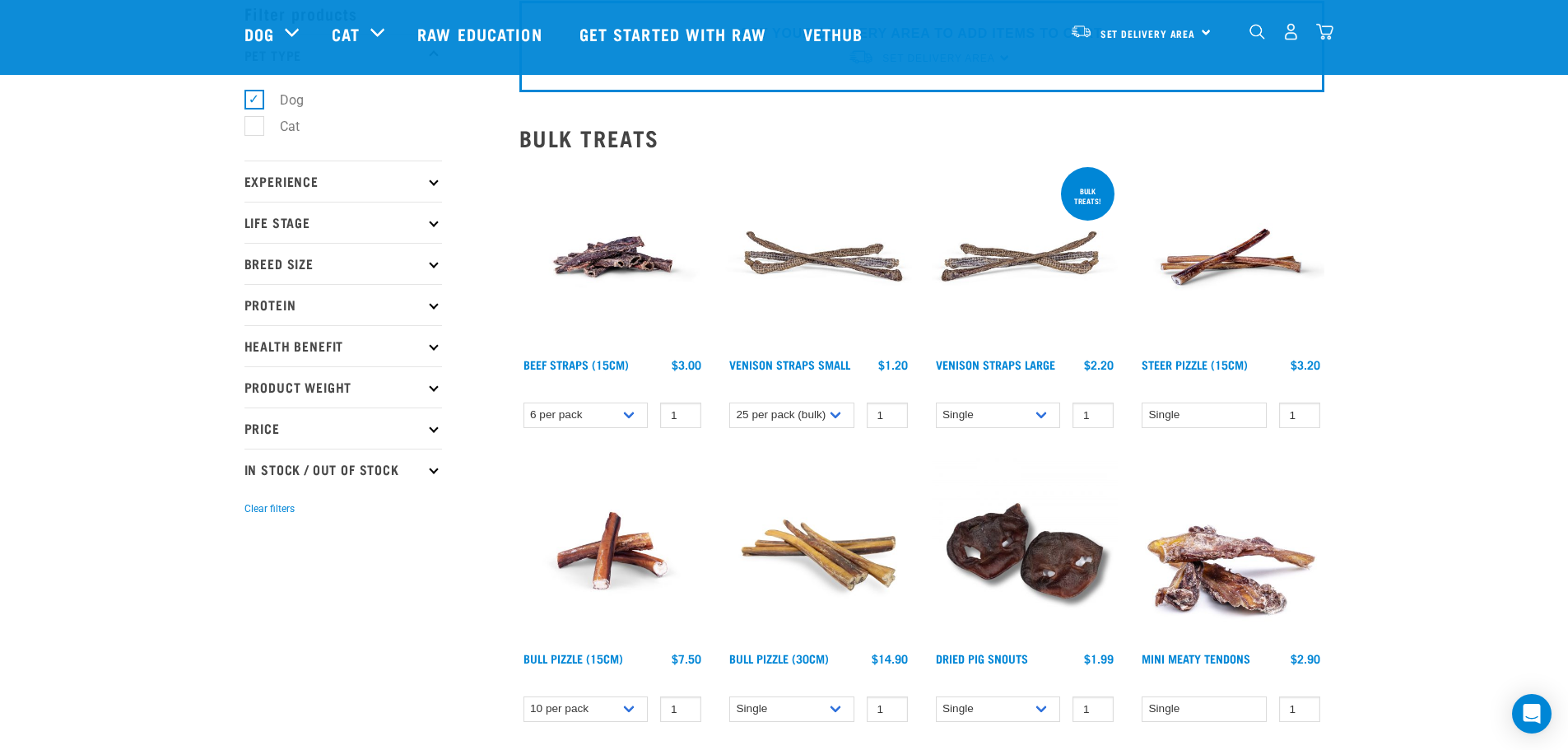
scroll to position [164, 0]
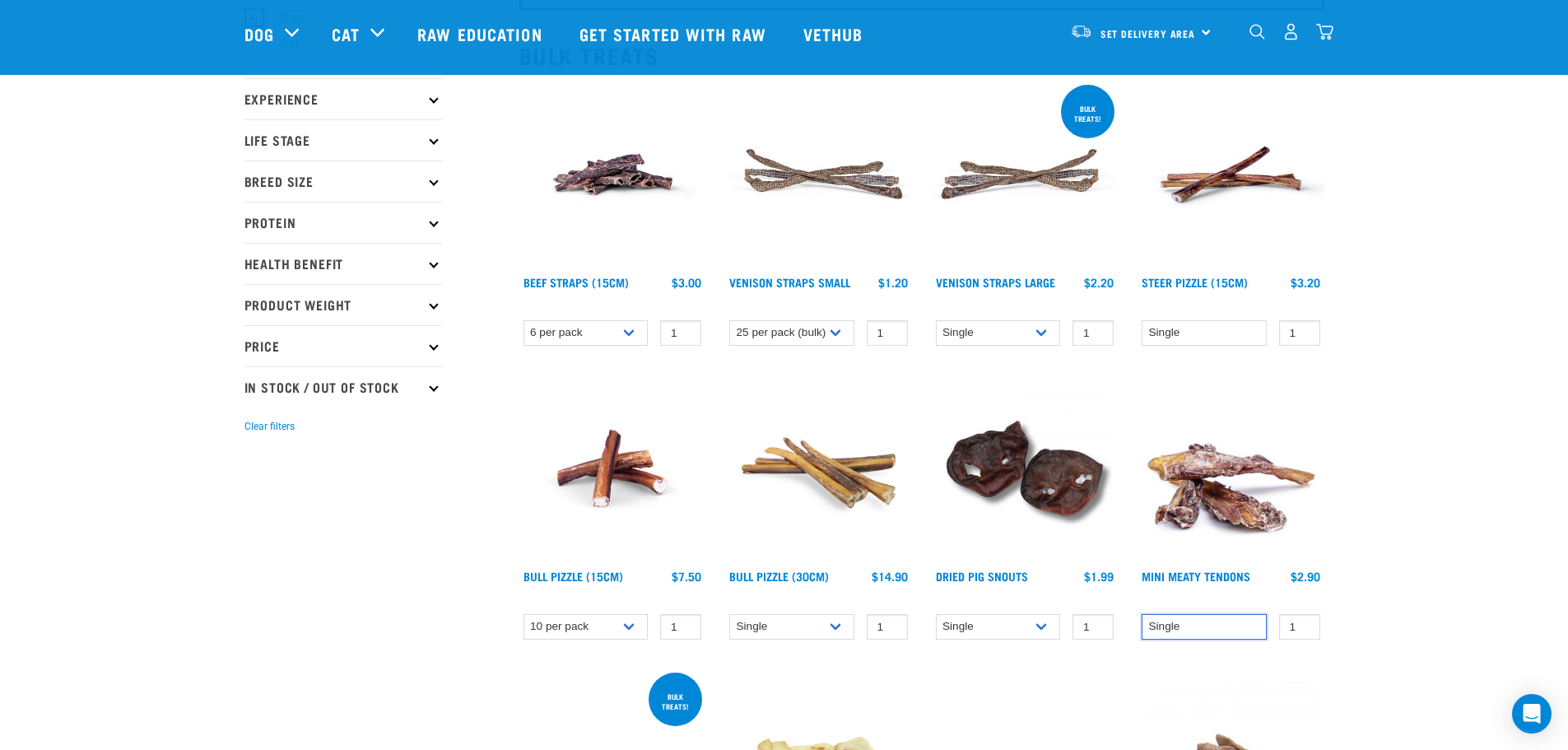
click at [1216, 634] on select "Single" at bounding box center [1204, 627] width 125 height 26
click at [1212, 628] on select "Single" at bounding box center [1204, 627] width 125 height 26
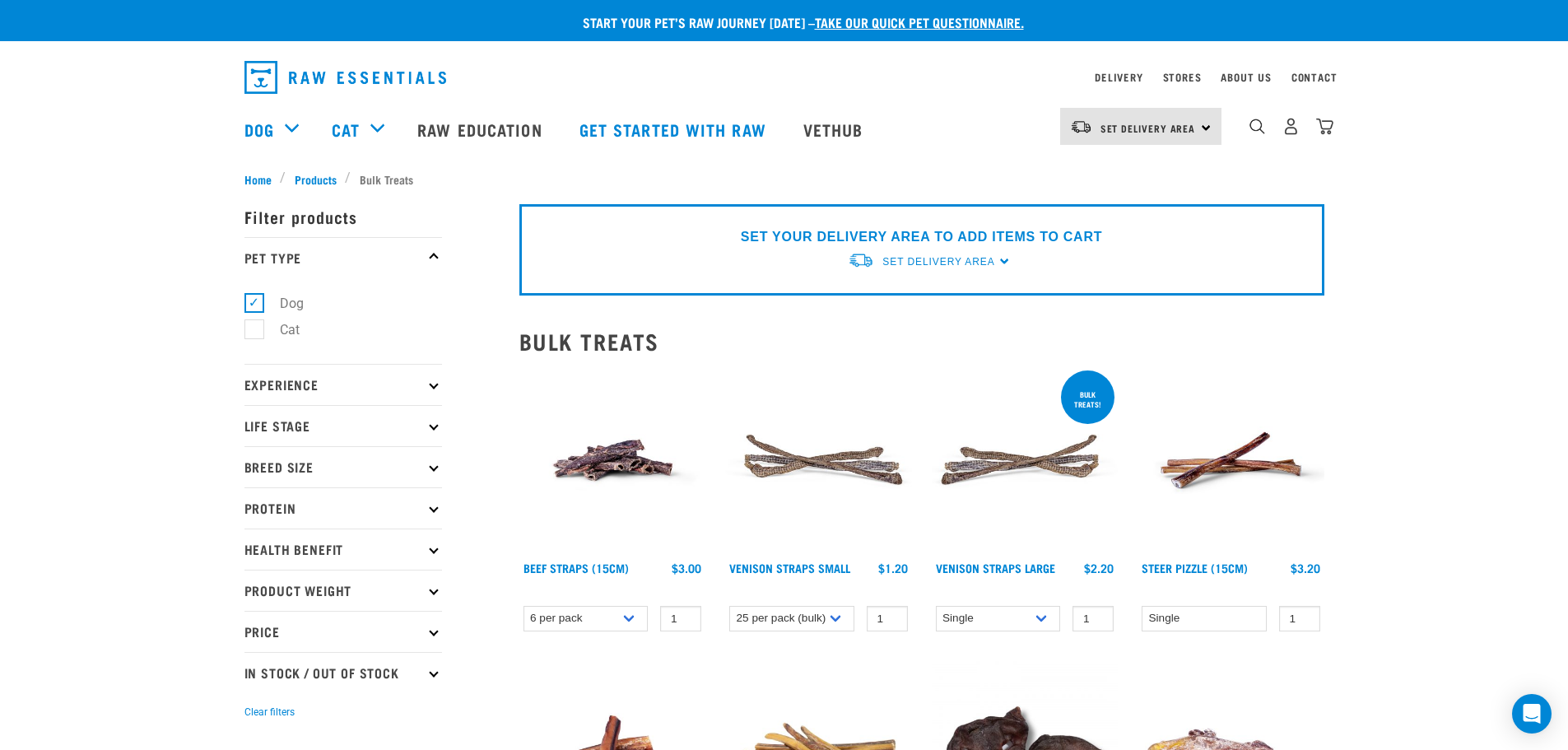
select select "15447"
select select "337205"
select select "443099"
click at [1190, 79] on link "Stores" at bounding box center [1182, 77] width 38 height 5
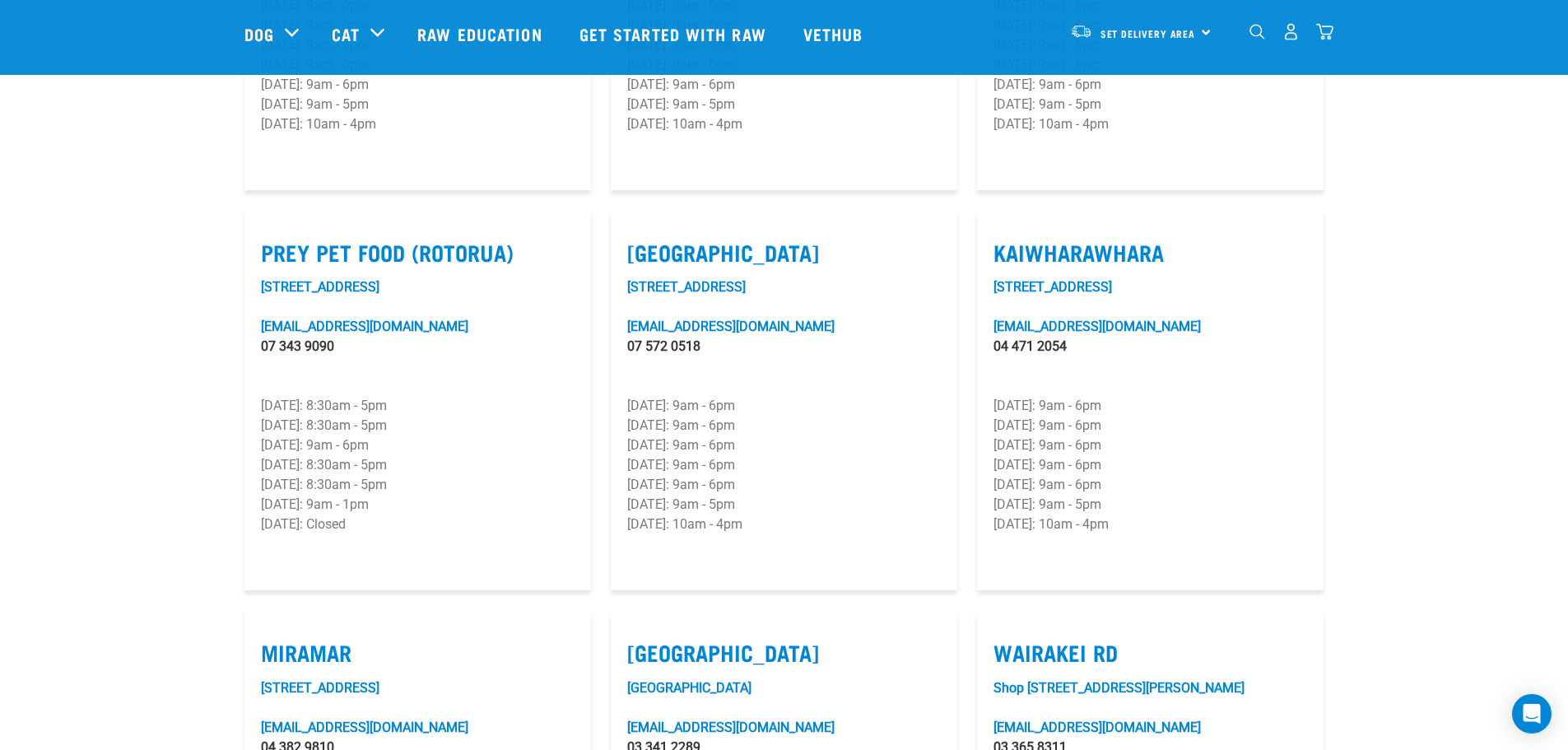
scroll to position [1647, 0]
